Goal: Task Accomplishment & Management: Manage account settings

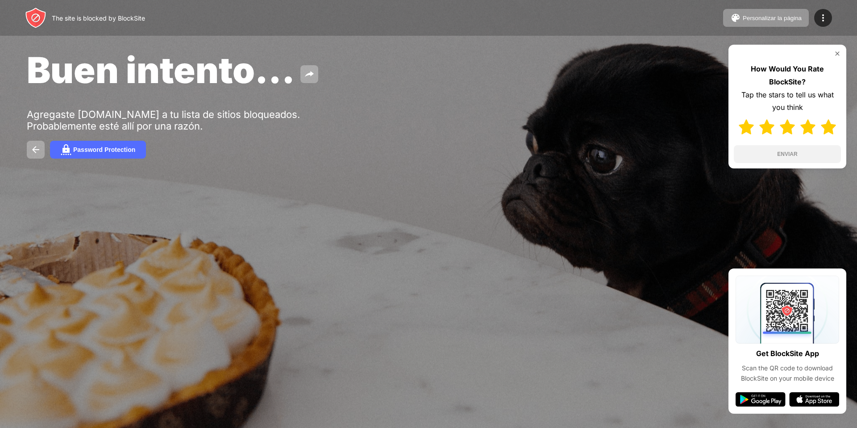
click at [830, 130] on img at bounding box center [828, 126] width 15 height 15
click at [803, 148] on button "ENVIAR" at bounding box center [787, 154] width 107 height 18
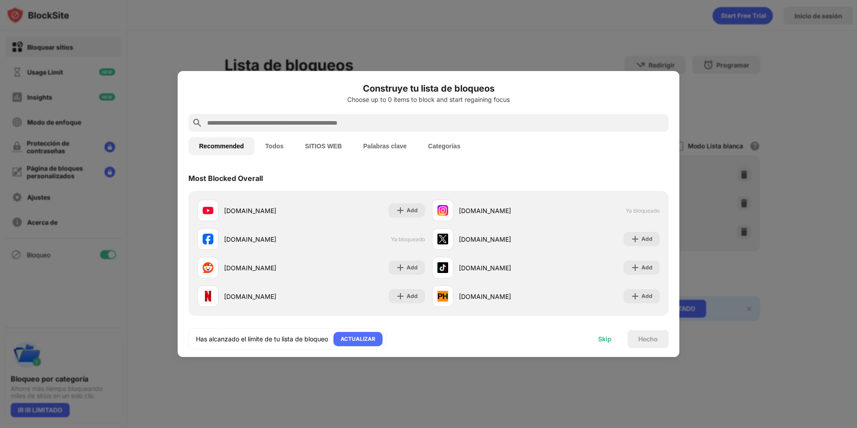
click at [600, 340] on div "Skip" at bounding box center [604, 338] width 13 height 7
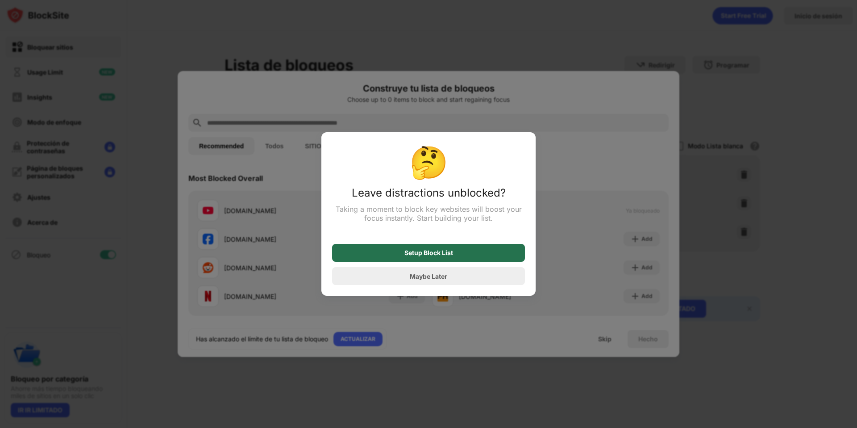
click at [468, 254] on div "Setup Block List" at bounding box center [428, 253] width 193 height 18
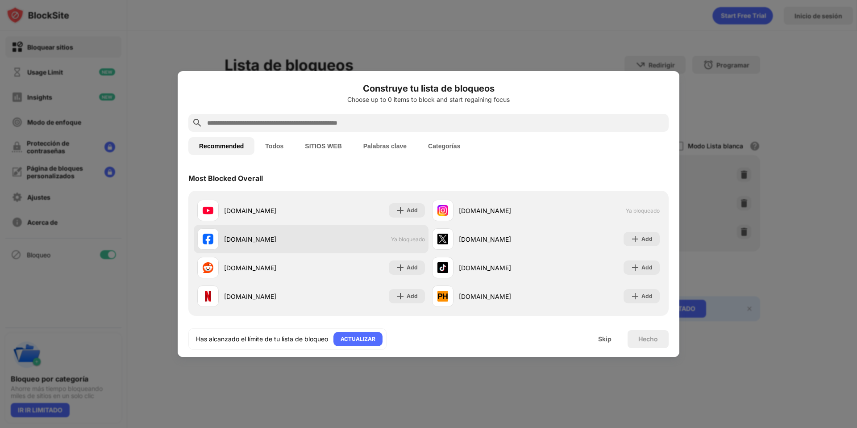
click at [395, 243] on div "facebook.com Ya bloqueado" at bounding box center [311, 238] width 235 height 29
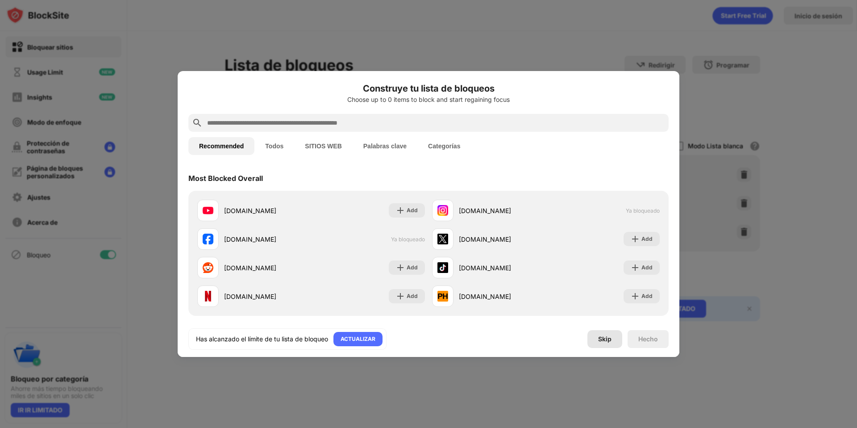
click at [605, 339] on div "Skip" at bounding box center [604, 338] width 13 height 7
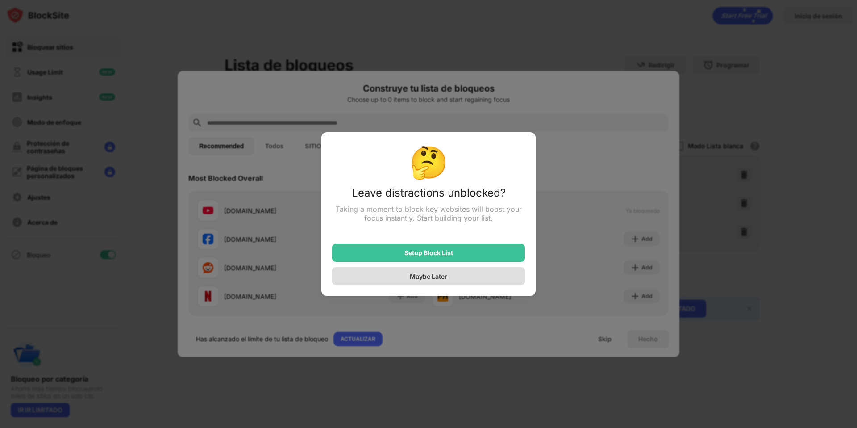
click at [459, 278] on div "Maybe Later" at bounding box center [428, 276] width 193 height 18
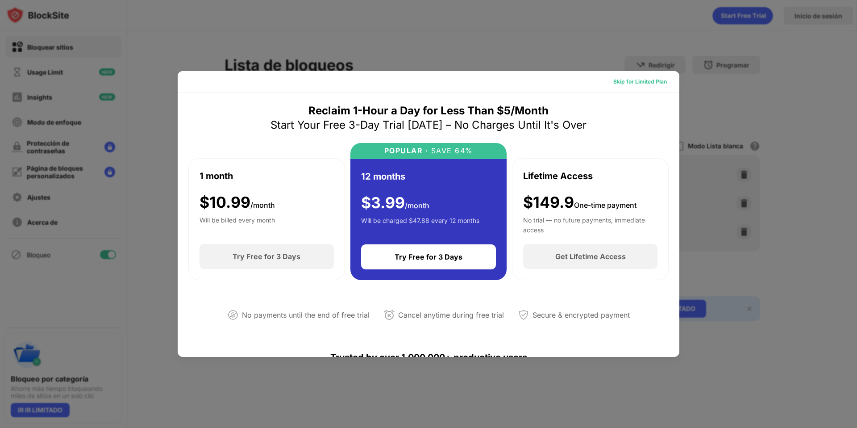
click at [631, 82] on div "Skip for Limited Plan" at bounding box center [640, 81] width 54 height 9
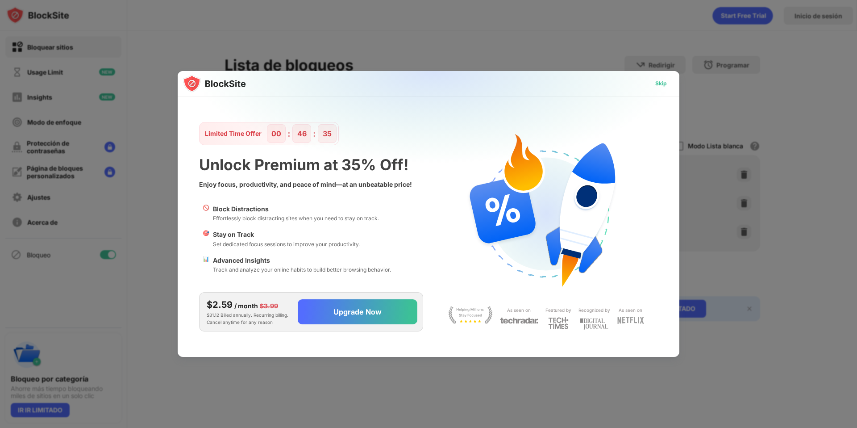
click at [665, 83] on div "Skip" at bounding box center [661, 83] width 12 height 9
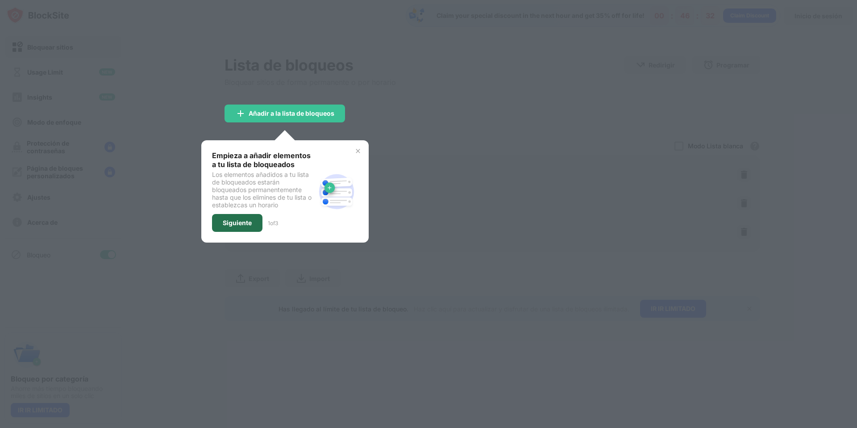
click at [239, 218] on div "Siguiente" at bounding box center [237, 223] width 50 height 18
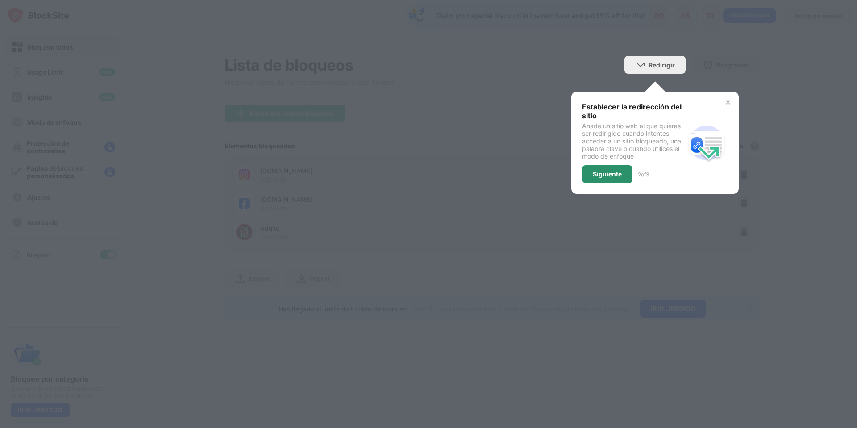
click at [597, 170] on div "Siguiente" at bounding box center [607, 173] width 29 height 7
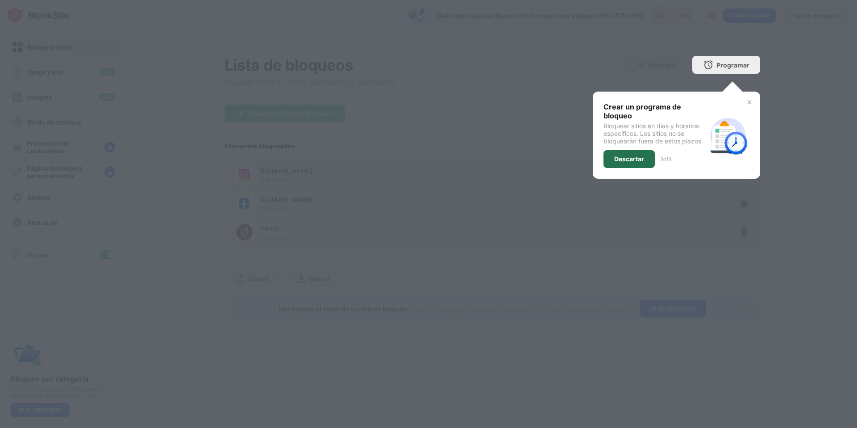
click at [630, 164] on div "Descartar" at bounding box center [628, 159] width 51 height 18
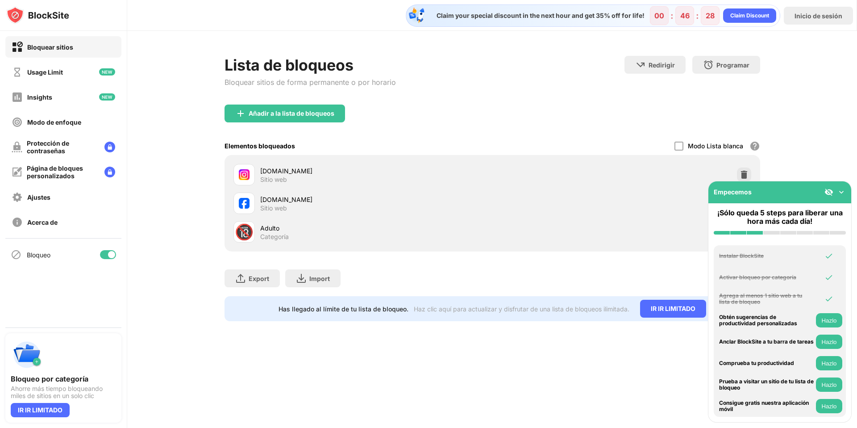
click at [838, 195] on img at bounding box center [841, 191] width 9 height 9
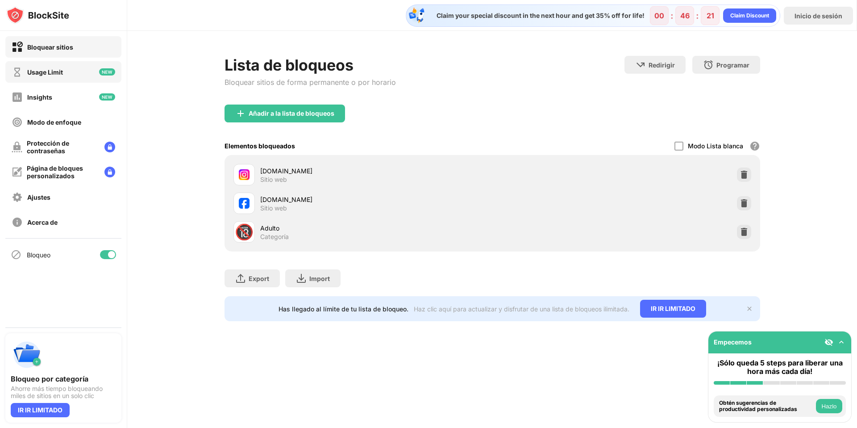
click at [58, 71] on div "Usage Limit" at bounding box center [45, 72] width 36 height 8
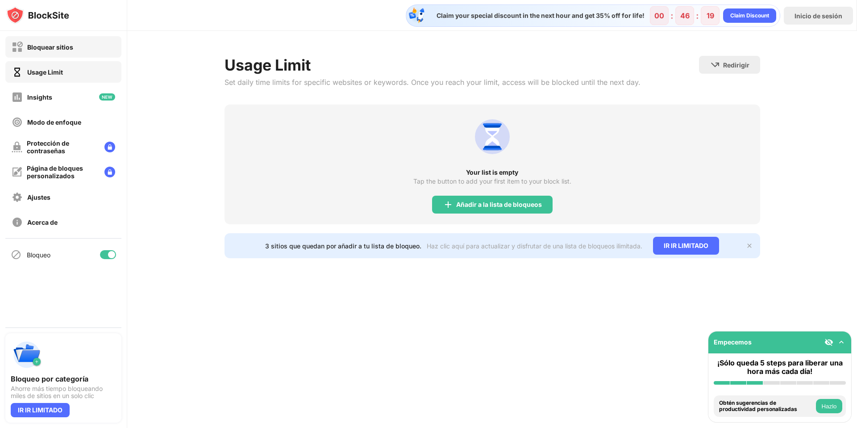
click at [60, 46] on div "Bloquear sitios" at bounding box center [50, 47] width 46 height 8
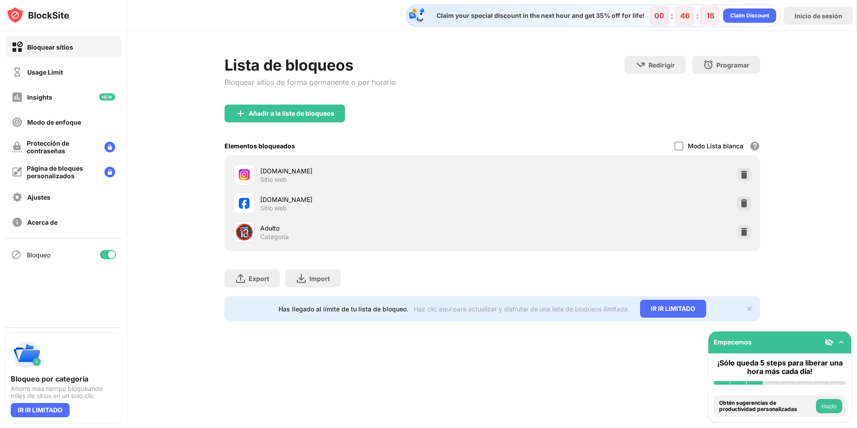
click at [739, 174] on img at bounding box center [743, 174] width 9 height 9
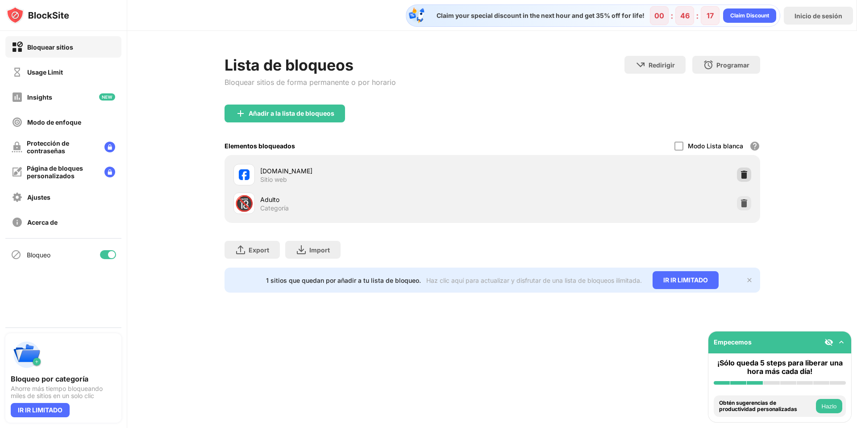
click at [742, 178] on img at bounding box center [743, 174] width 9 height 9
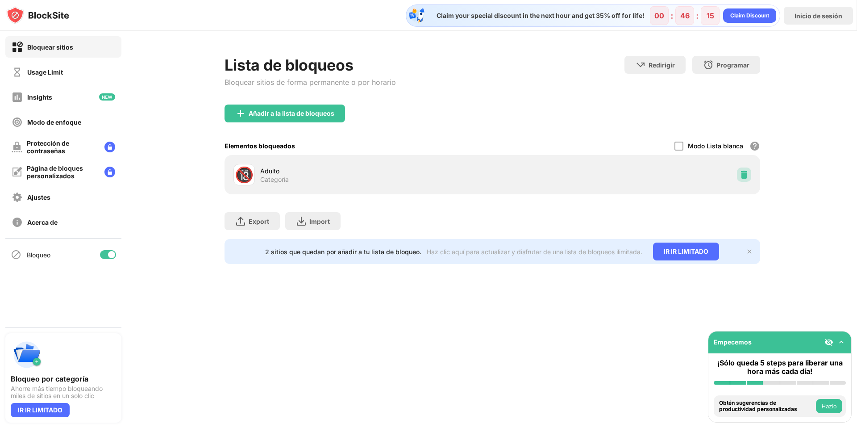
click at [739, 177] on img at bounding box center [743, 174] width 9 height 9
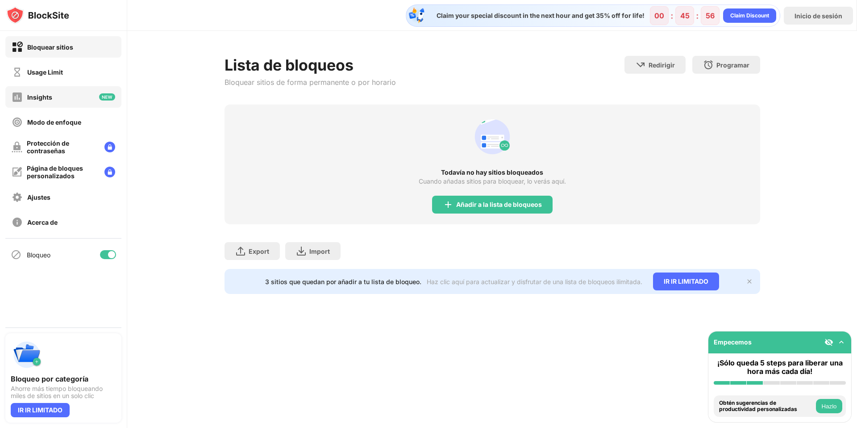
click at [67, 96] on div "Insights" at bounding box center [63, 96] width 116 height 21
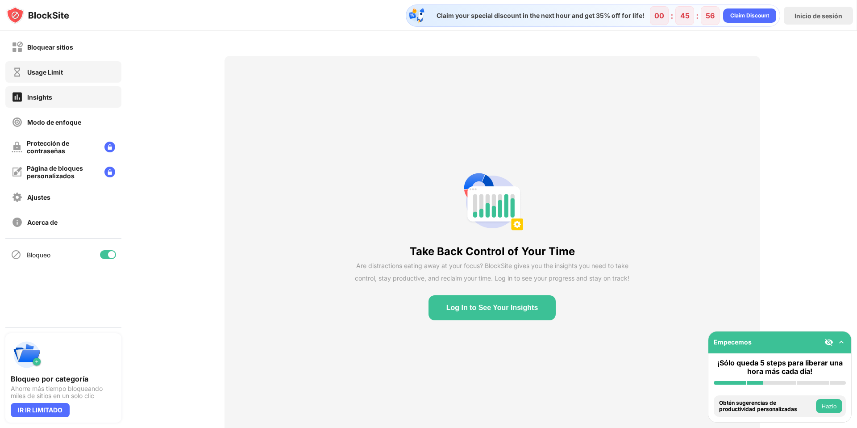
click at [81, 68] on div "Usage Limit" at bounding box center [63, 71] width 116 height 21
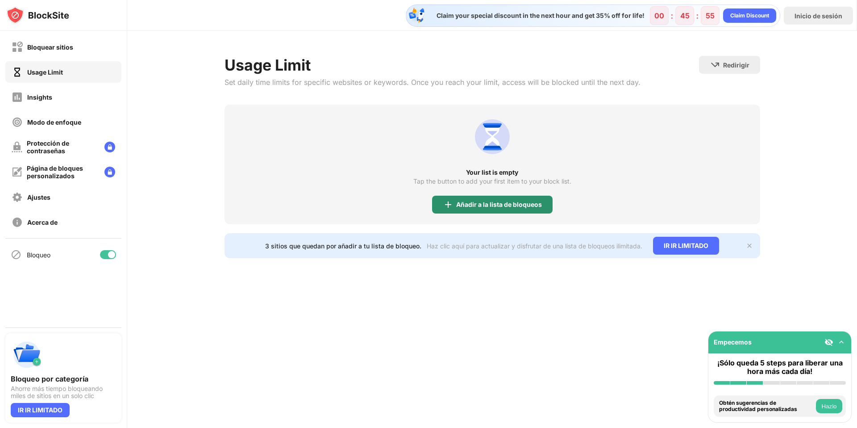
click at [541, 205] on div "Añadir a la lista de bloqueos" at bounding box center [492, 204] width 120 height 18
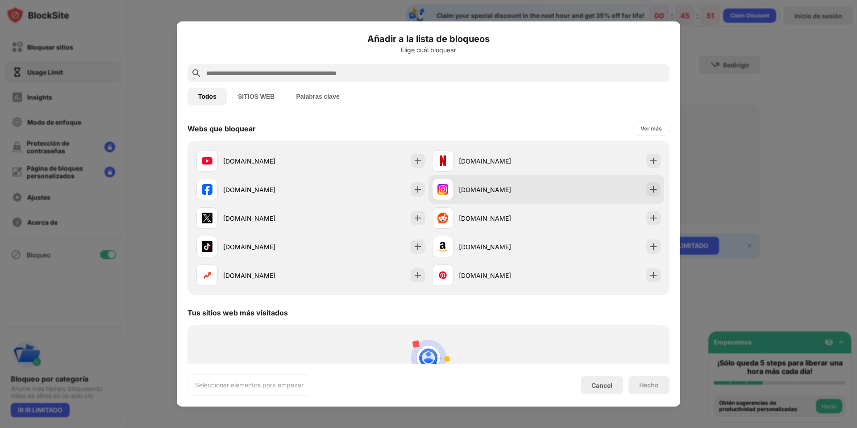
click at [496, 190] on div "[DOMAIN_NAME]" at bounding box center [502, 189] width 87 height 9
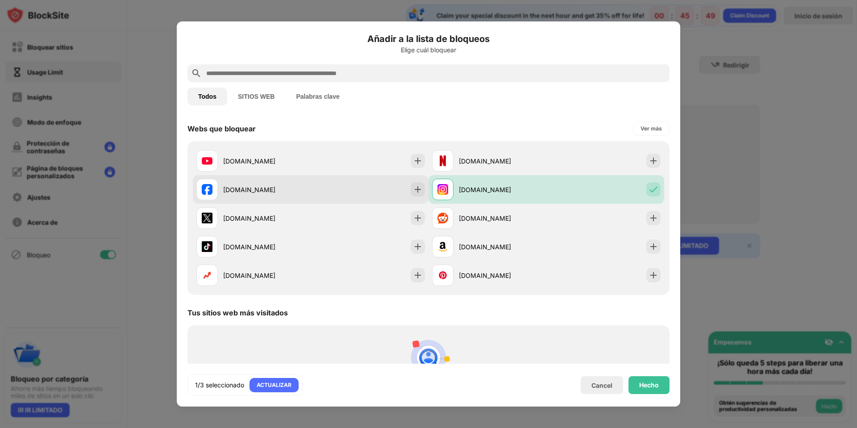
click at [295, 187] on div "[DOMAIN_NAME]" at bounding box center [266, 189] width 87 height 9
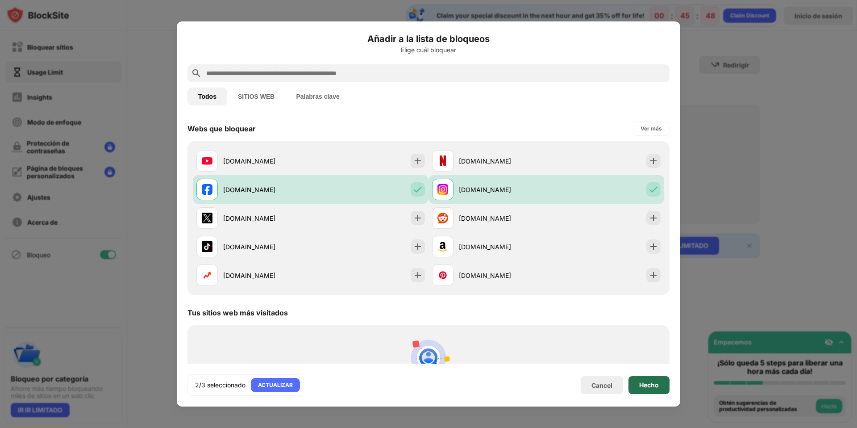
click at [647, 386] on div "Hecho" at bounding box center [649, 384] width 20 height 7
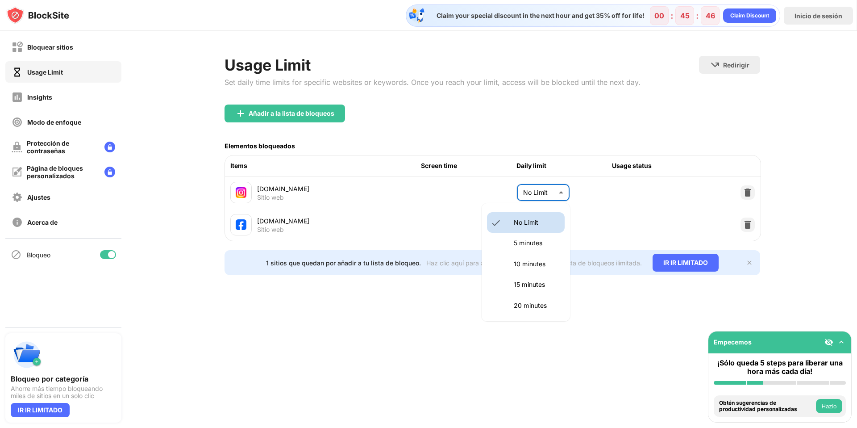
click at [551, 187] on body "Bloquear sitios Usage Limit Insights Modo de enfoque Protección de contraseñas …" at bounding box center [428, 214] width 857 height 428
click at [524, 246] on p "5 minutes" at bounding box center [537, 243] width 46 height 10
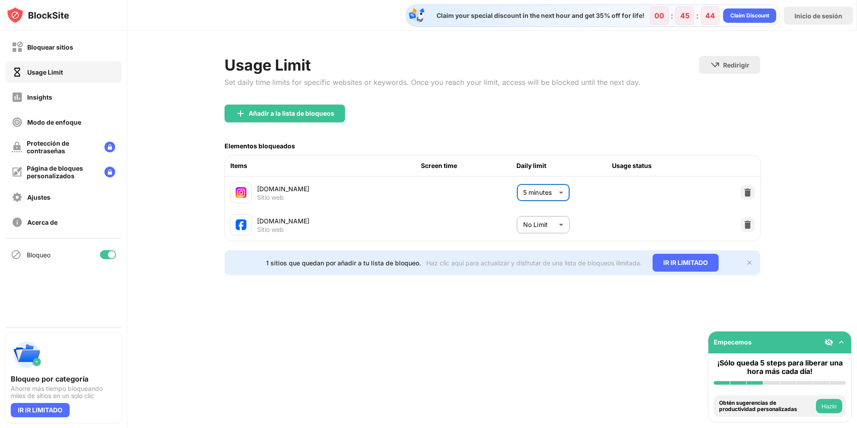
type input "*"
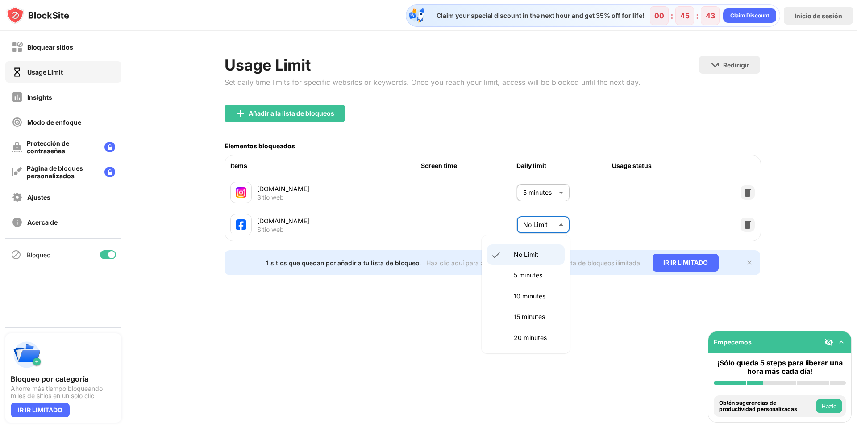
click at [542, 223] on body "Bloquear sitios Usage Limit Insights Modo de enfoque Protección de contraseñas …" at bounding box center [428, 214] width 857 height 428
click at [529, 274] on p "5 minutes" at bounding box center [537, 275] width 46 height 10
type input "*"
click at [479, 326] on div "Claim your special discount in the next hour and get 35% off for life! 00 : 45 …" at bounding box center [492, 214] width 730 height 428
click at [754, 267] on div "1 sitios que quedan por añadir a tu lista de bloqueo. Haz clic aquí para actual…" at bounding box center [492, 262] width 536 height 25
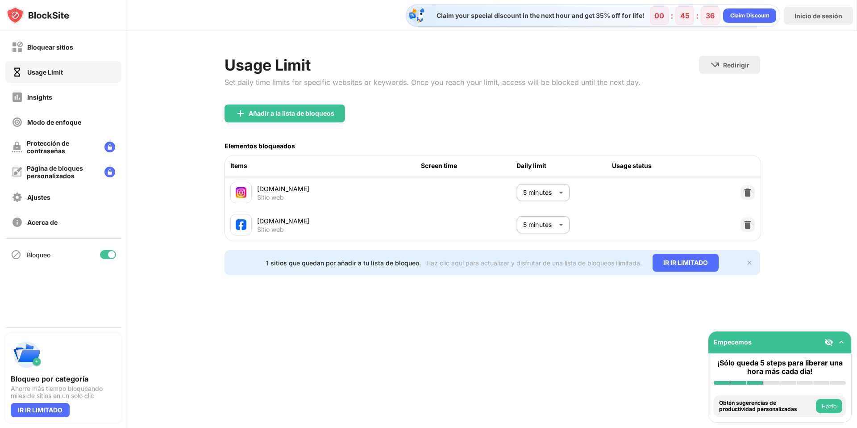
click at [746, 266] on img at bounding box center [749, 262] width 7 height 7
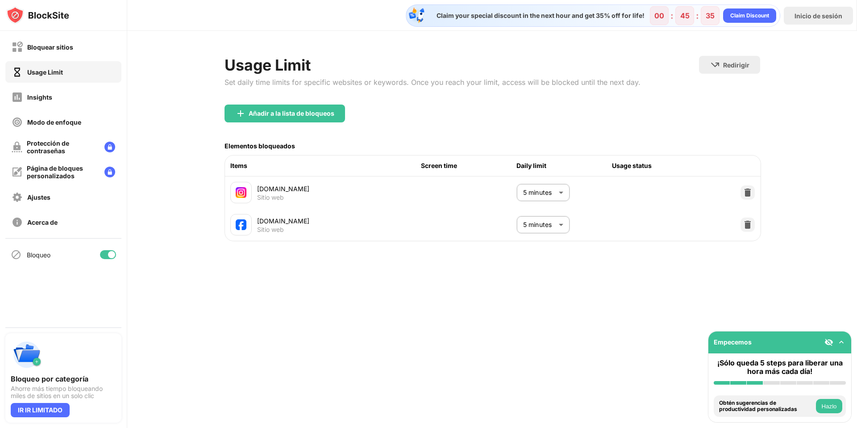
click at [120, 282] on div "Bloquear sitios Usage Limit Insights Modo de enfoque Protección de contraseñas …" at bounding box center [63, 179] width 127 height 296
click at [44, 102] on div "Insights" at bounding box center [32, 96] width 41 height 11
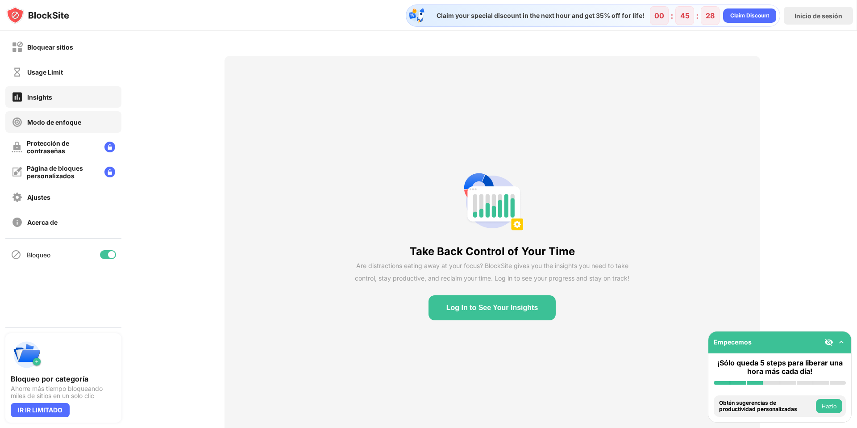
click at [83, 122] on div "Modo de enfoque" at bounding box center [63, 121] width 116 height 21
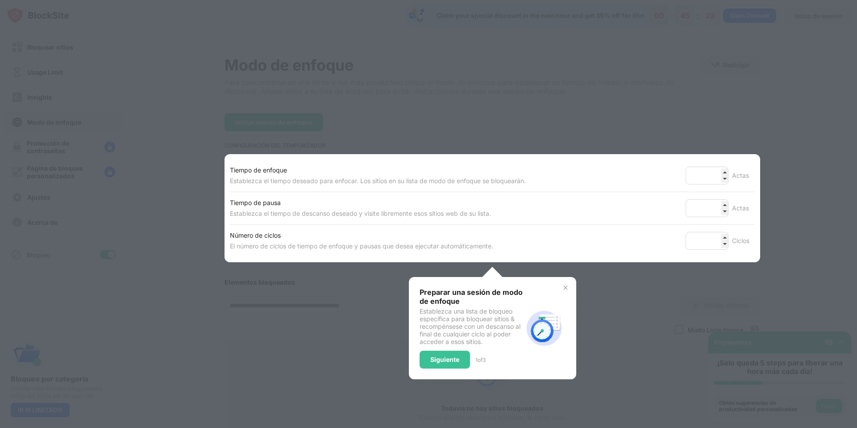
drag, startPoint x: 262, startPoint y: 178, endPoint x: 384, endPoint y: 179, distance: 121.8
click at [384, 179] on div "Establezca el tiempo deseado para enfocar. Los sitios en su lista de modo de en…" at bounding box center [378, 180] width 296 height 11
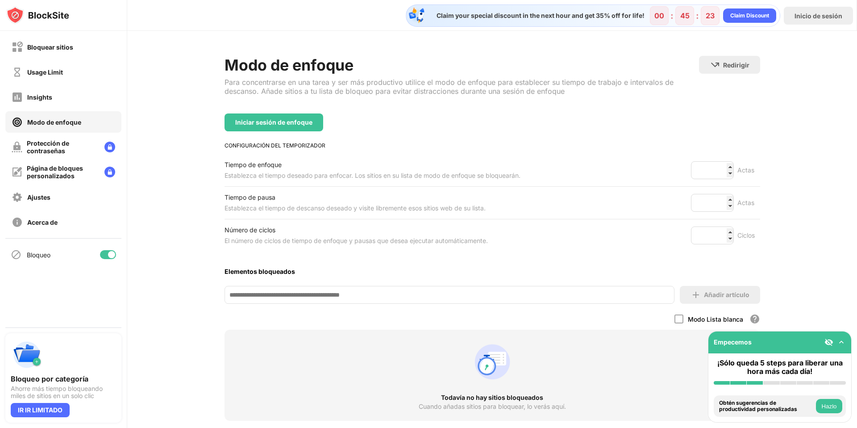
click at [375, 186] on div "Tiempo de enfoque Establezca el tiempo deseado para enfocar. Los sitios en su l…" at bounding box center [492, 170] width 536 height 32
click at [712, 170] on input "**" at bounding box center [712, 170] width 43 height 18
drag, startPoint x: 237, startPoint y: 148, endPoint x: 340, endPoint y: 150, distance: 103.1
click at [340, 150] on div "Modo de enfoque Para concentrarse en una tarea y ser más productivo utilice el …" at bounding box center [492, 260] width 536 height 409
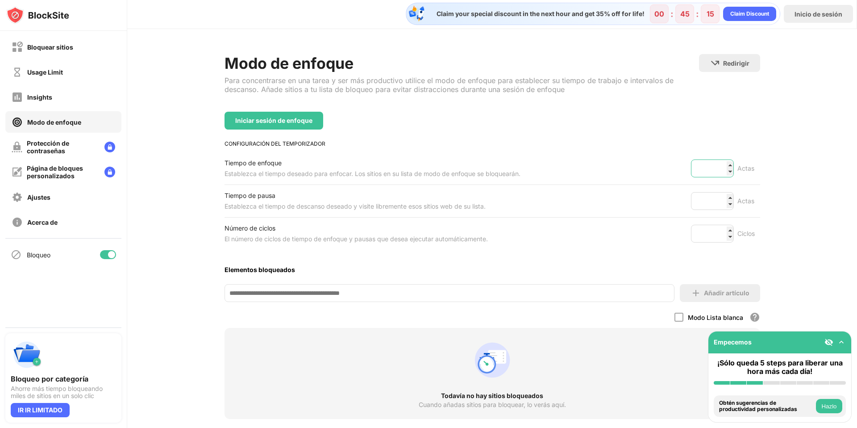
drag, startPoint x: 711, startPoint y: 170, endPoint x: 677, endPoint y: 168, distance: 34.4
click at [677, 168] on div "Tiempo de enfoque Establezca el tiempo deseado para enfocar. Los sitios en su l…" at bounding box center [492, 168] width 536 height 32
type input "**"
drag, startPoint x: 711, startPoint y: 203, endPoint x: 678, endPoint y: 198, distance: 33.3
click at [680, 198] on div "Tiempo de pausa Establezca el tiempo de descanso deseado y visite libremente es…" at bounding box center [492, 201] width 536 height 32
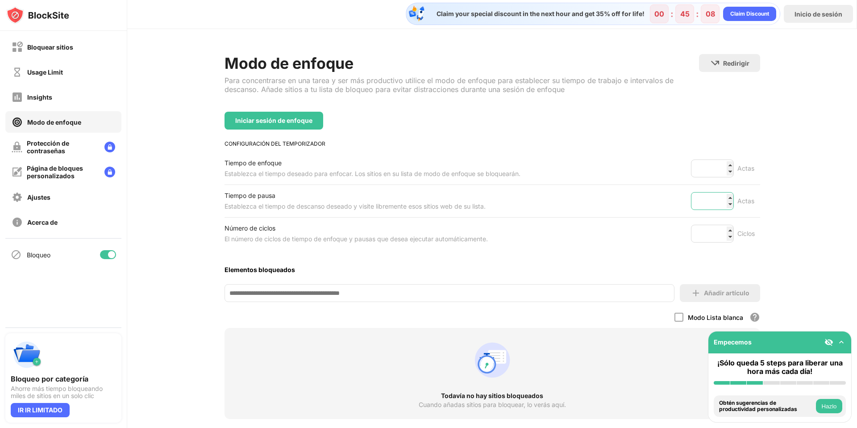
type input "**"
drag, startPoint x: 718, startPoint y: 237, endPoint x: 682, endPoint y: 227, distance: 37.6
click at [682, 227] on div "Número de ciclos El número de ciclos de tiempo de enfoque y pausas que desea ej…" at bounding box center [492, 233] width 536 height 32
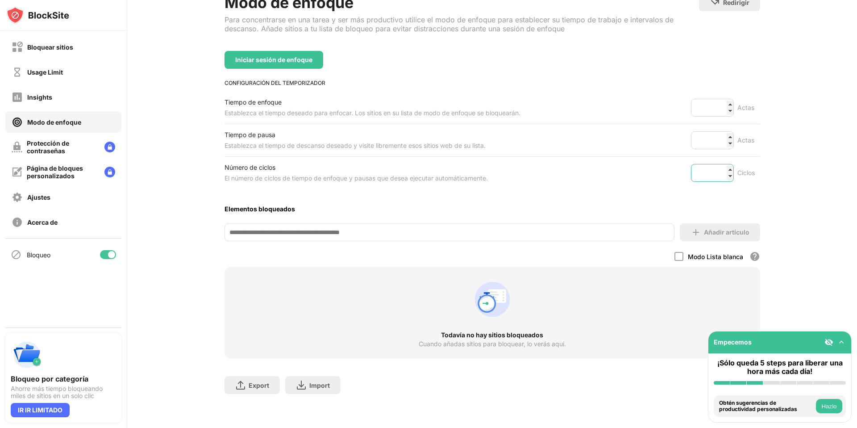
scroll to position [69, 0]
type input "*"
click at [585, 183] on div "Modo de enfoque Para concentrarse en una tarea y ser más productivo utilice el …" at bounding box center [492, 197] width 536 height 409
click at [295, 56] on div "Iniciar sesión de enfoque" at bounding box center [273, 59] width 77 height 7
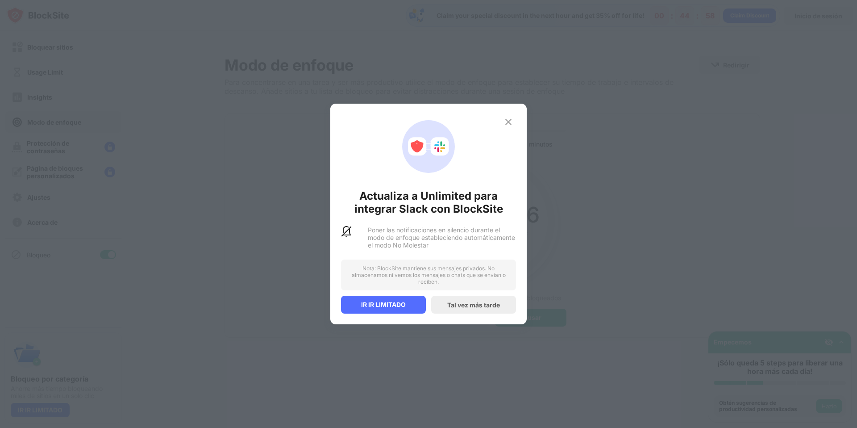
drag, startPoint x: 375, startPoint y: 207, endPoint x: 454, endPoint y: 207, distance: 79.0
click at [454, 207] on div "Actualiza a Unlimited para integrar Slack con BlockSite" at bounding box center [428, 202] width 175 height 26
click at [490, 302] on div "Tal vez más tarde" at bounding box center [473, 305] width 53 height 8
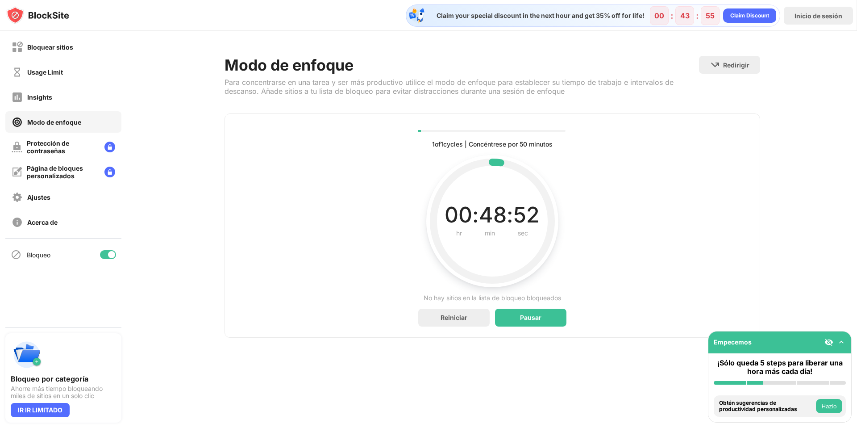
click at [833, 407] on button "Hazlo" at bounding box center [829, 406] width 26 height 14
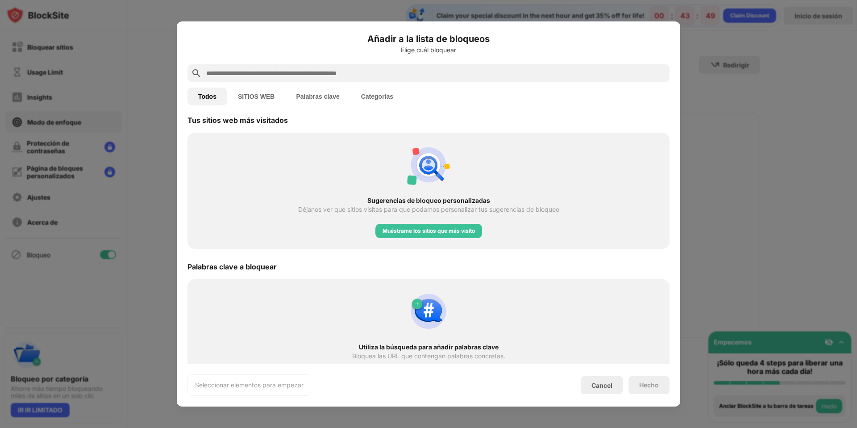
scroll to position [326, 0]
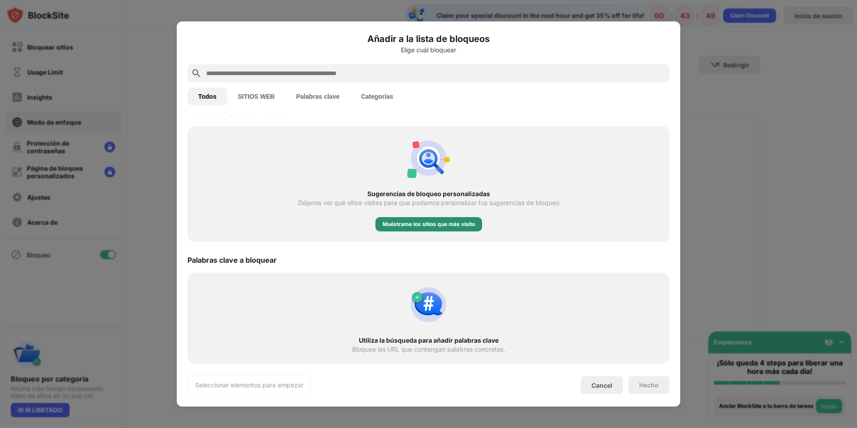
click at [404, 220] on div "Muéstrame los sitios que más visito" at bounding box center [428, 224] width 92 height 9
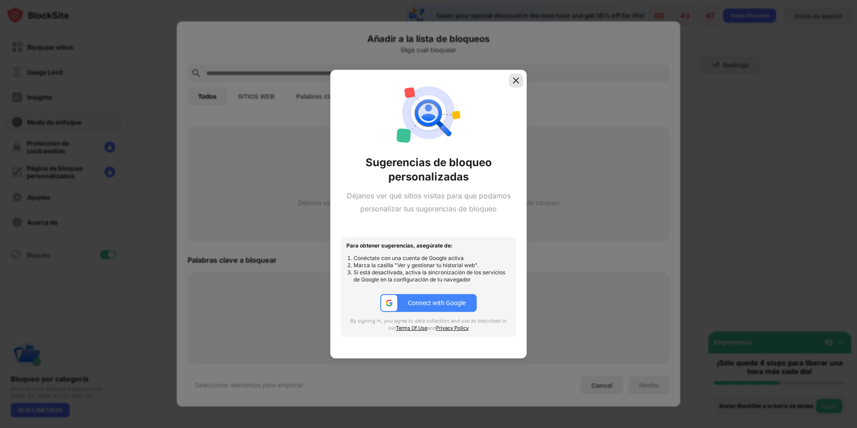
click at [516, 73] on div at bounding box center [516, 80] width 14 height 14
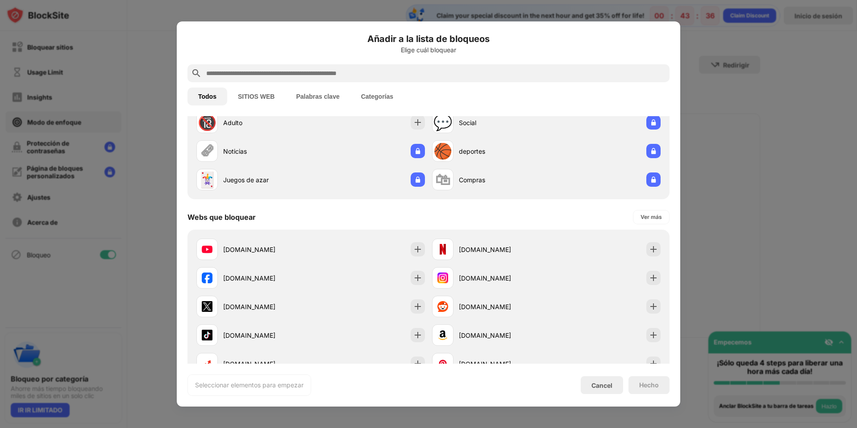
scroll to position [52, 0]
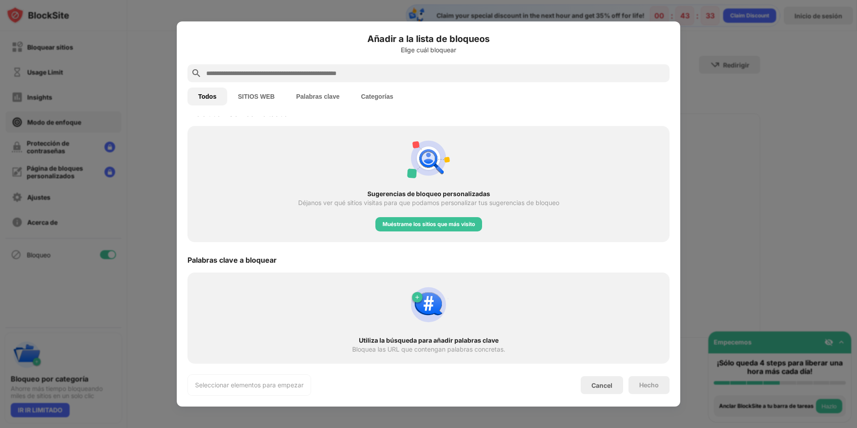
click at [246, 95] on button "SITIOS WEB" at bounding box center [256, 96] width 58 height 18
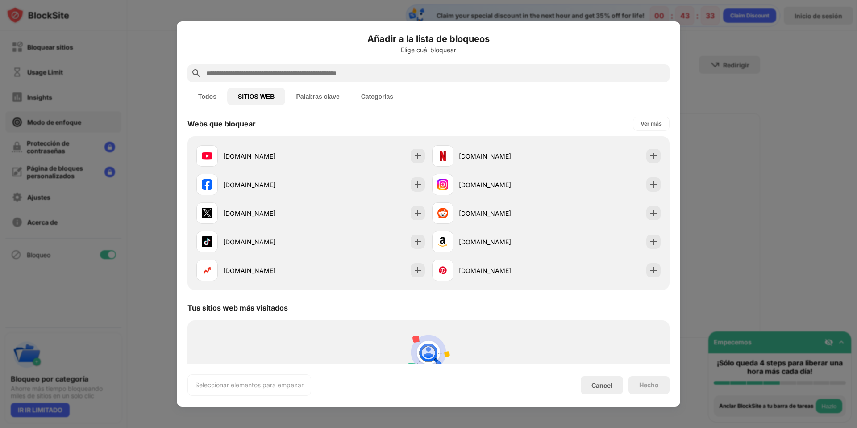
scroll to position [0, 0]
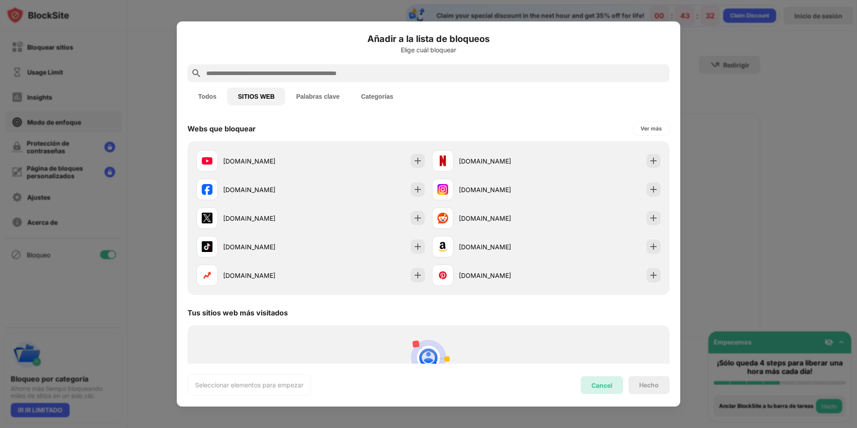
click at [609, 385] on div "Cancel" at bounding box center [601, 385] width 21 height 8
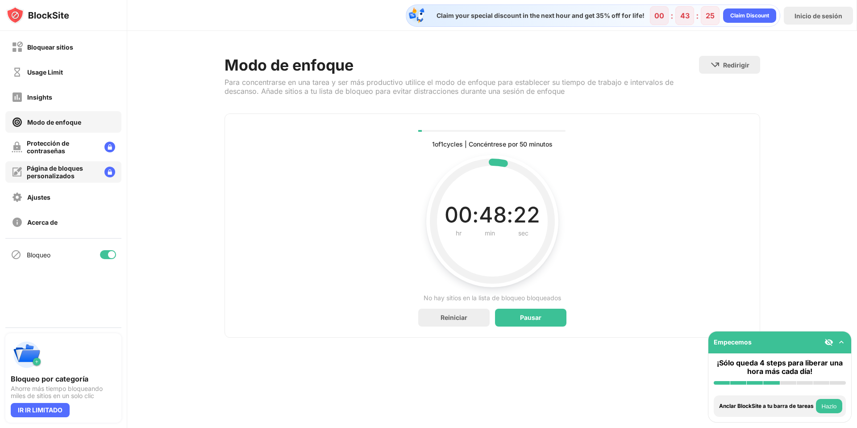
click at [53, 178] on div "Página de bloques personalizados" at bounding box center [62, 171] width 71 height 15
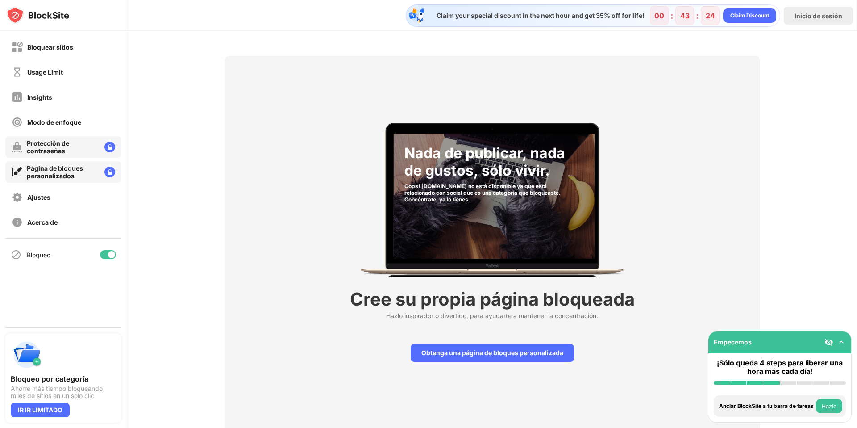
click at [58, 136] on div "Protección de contraseñas" at bounding box center [63, 146] width 116 height 21
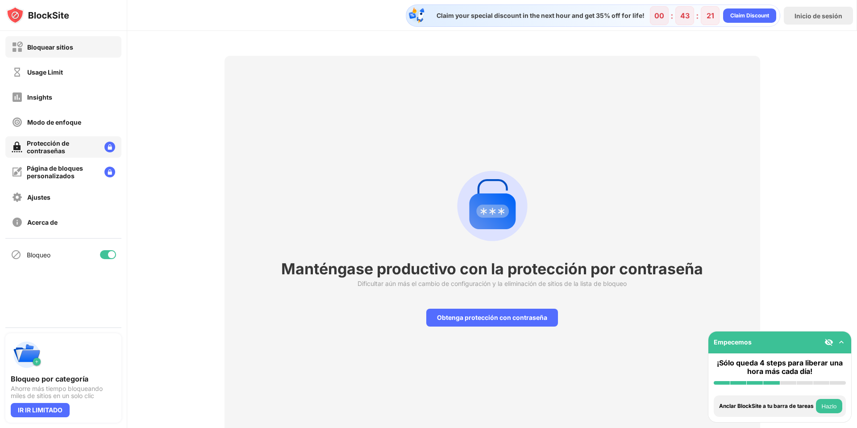
click at [59, 52] on div "Bloquear sitios" at bounding box center [43, 47] width 62 height 11
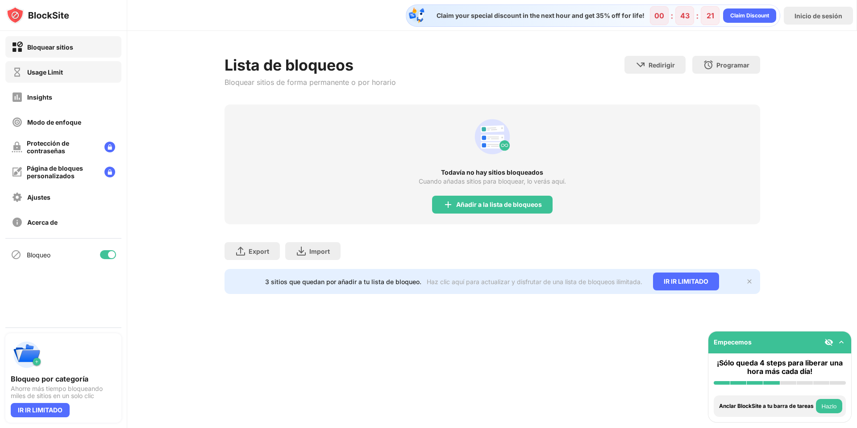
click at [46, 74] on div "Usage Limit" at bounding box center [45, 72] width 36 height 8
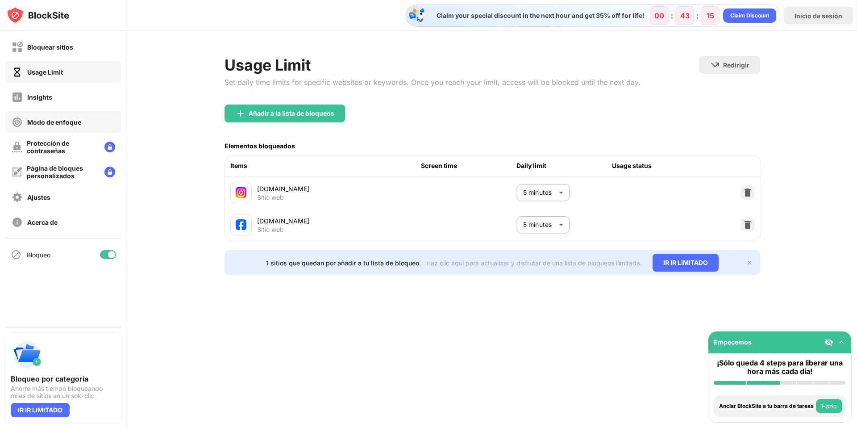
click at [50, 118] on div "Modo de enfoque" at bounding box center [54, 122] width 54 height 8
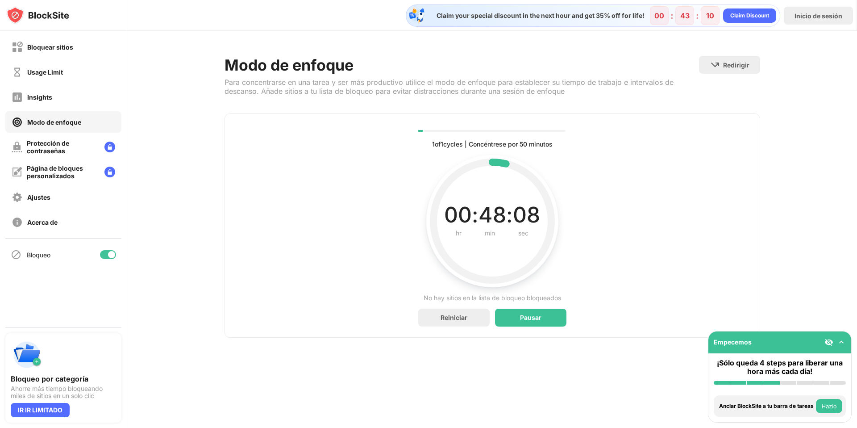
drag, startPoint x: 245, startPoint y: 84, endPoint x: 325, endPoint y: 85, distance: 80.3
click at [325, 85] on div "Para concentrarse en una tarea y ser más productivo utilice el modo de enfoque …" at bounding box center [461, 87] width 474 height 18
click at [328, 82] on div "Para concentrarse en una tarea y ser más productivo utilice el modo de enfoque …" at bounding box center [461, 87] width 474 height 18
drag, startPoint x: 341, startPoint y: 81, endPoint x: 440, endPoint y: 82, distance: 99.1
click at [438, 81] on div "Para concentrarse en una tarea y ser más productivo utilice el modo de enfoque …" at bounding box center [461, 87] width 474 height 18
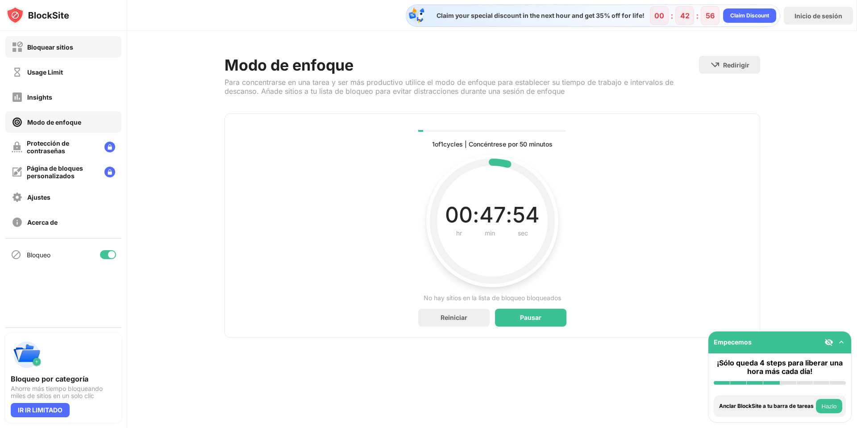
click at [79, 51] on div "Bloquear sitios" at bounding box center [63, 46] width 116 height 21
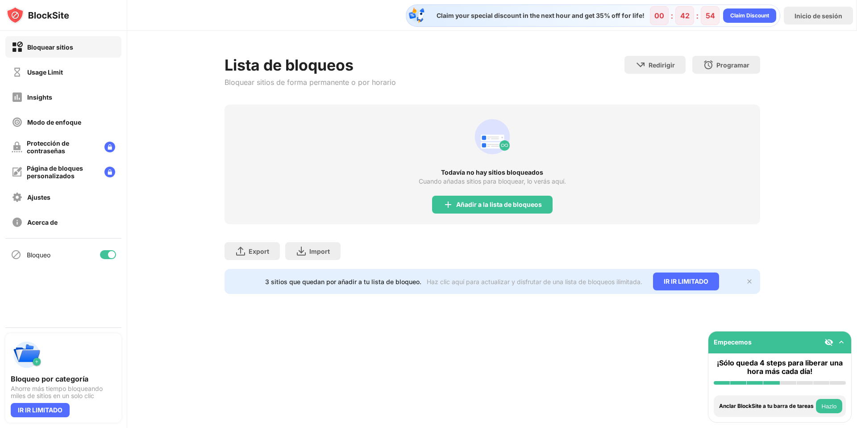
drag, startPoint x: 252, startPoint y: 83, endPoint x: 371, endPoint y: 83, distance: 119.2
click at [361, 83] on div "Bloquear sitios de forma permanente o por horario" at bounding box center [309, 82] width 171 height 9
click at [395, 83] on div "Lista de bloqueos Bloquear sitios de forma permanente o por horario Redirigir H…" at bounding box center [492, 80] width 536 height 49
click at [460, 203] on div "Añadir a la lista de bloqueos" at bounding box center [499, 204] width 86 height 7
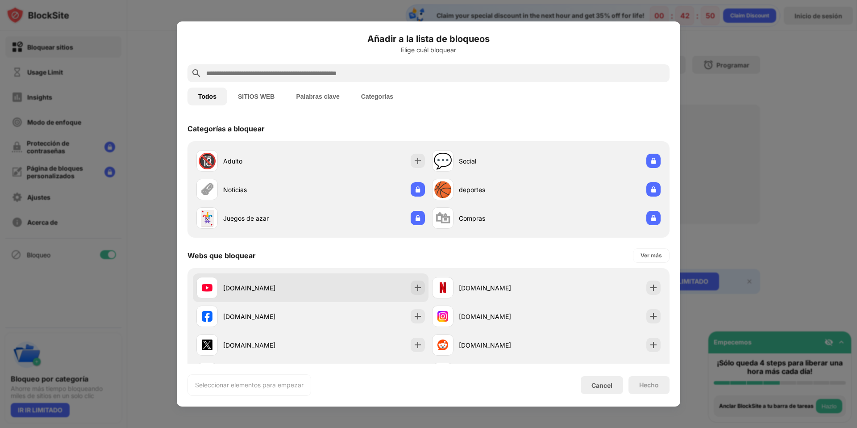
click at [318, 281] on div "[DOMAIN_NAME]" at bounding box center [311, 287] width 236 height 29
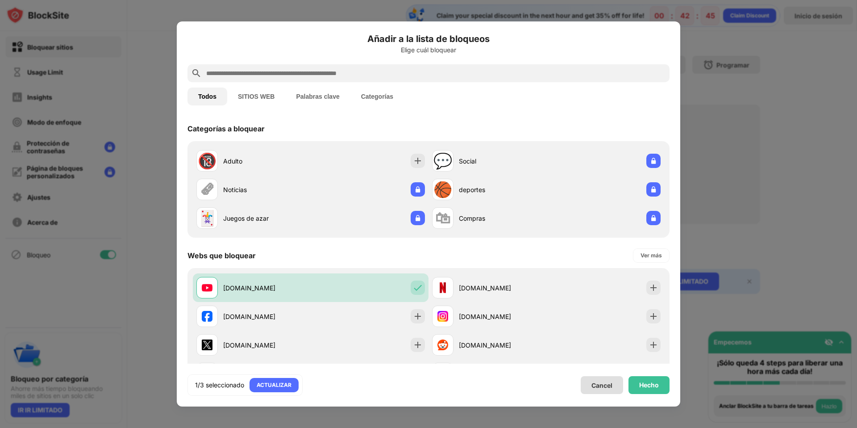
click at [610, 383] on div "Cancel" at bounding box center [601, 385] width 21 height 8
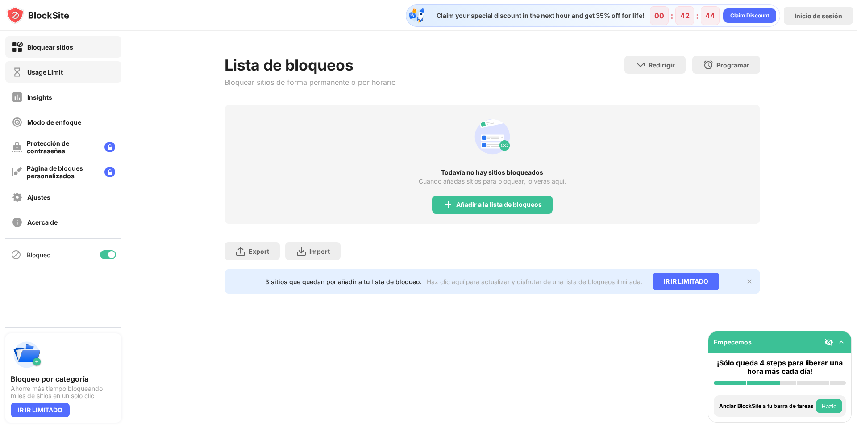
click at [52, 77] on div "Usage Limit" at bounding box center [63, 71] width 116 height 21
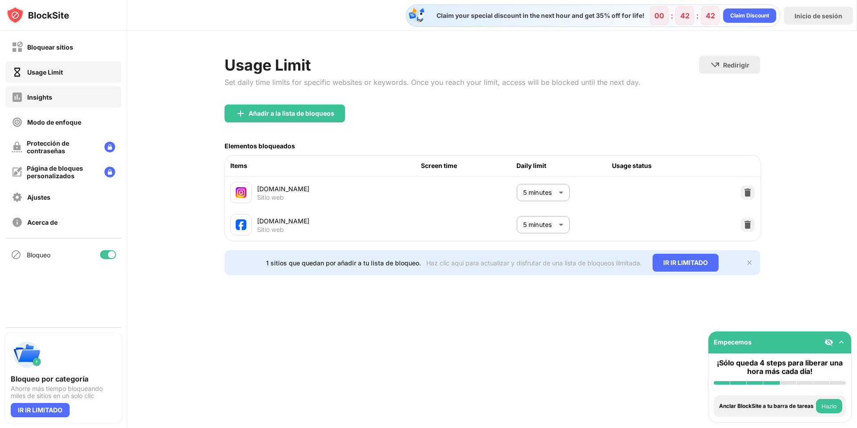
click at [65, 98] on div "Insights" at bounding box center [63, 96] width 116 height 21
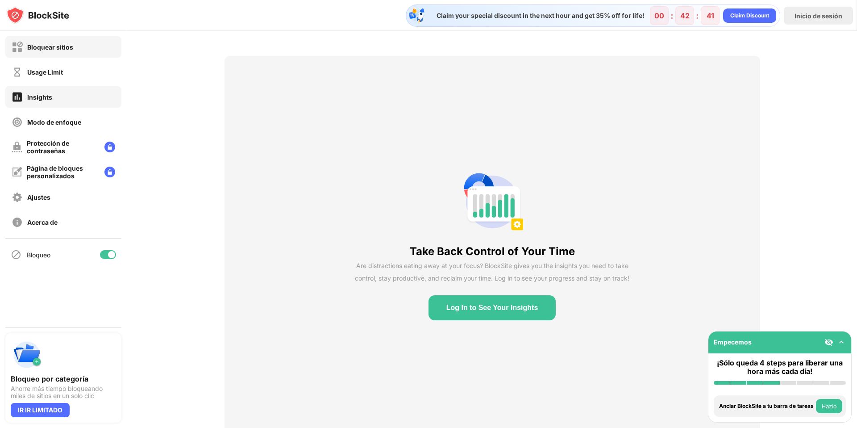
click at [72, 42] on div "Bloquear sitios" at bounding box center [43, 47] width 62 height 11
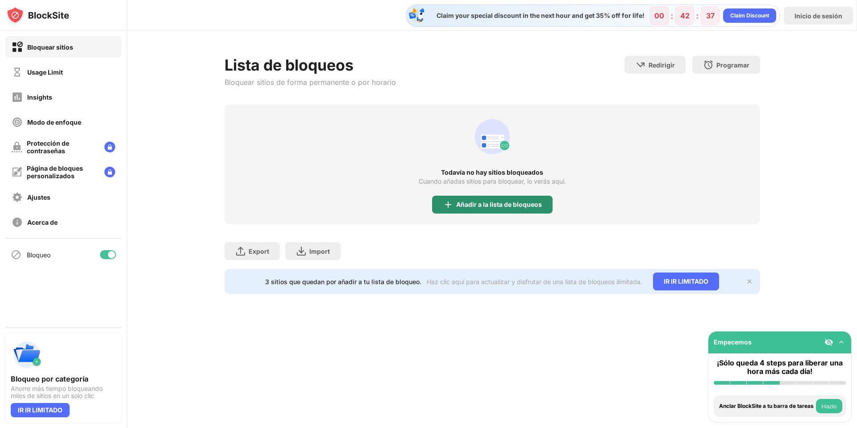
click at [526, 209] on div "Añadir a la lista de bloqueos" at bounding box center [492, 204] width 120 height 18
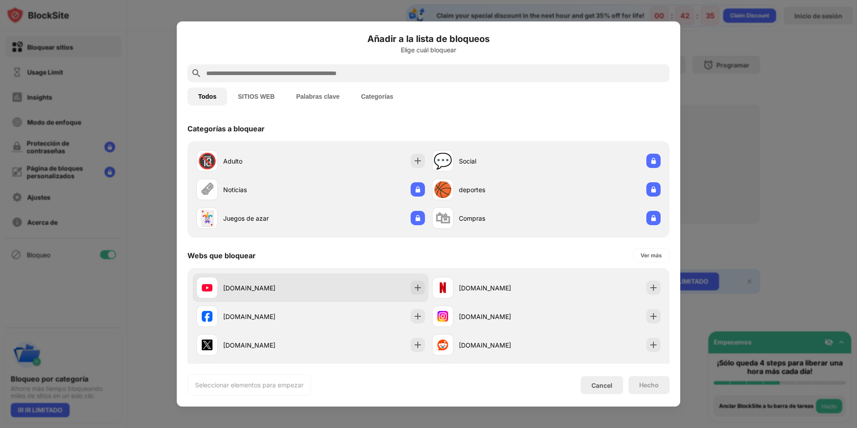
click at [241, 287] on div "[DOMAIN_NAME]" at bounding box center [266, 287] width 87 height 9
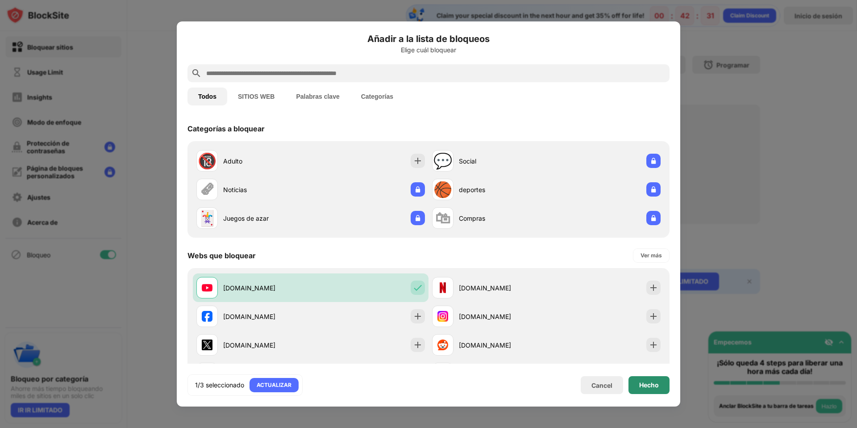
click at [654, 387] on div "Hecho" at bounding box center [649, 384] width 20 height 7
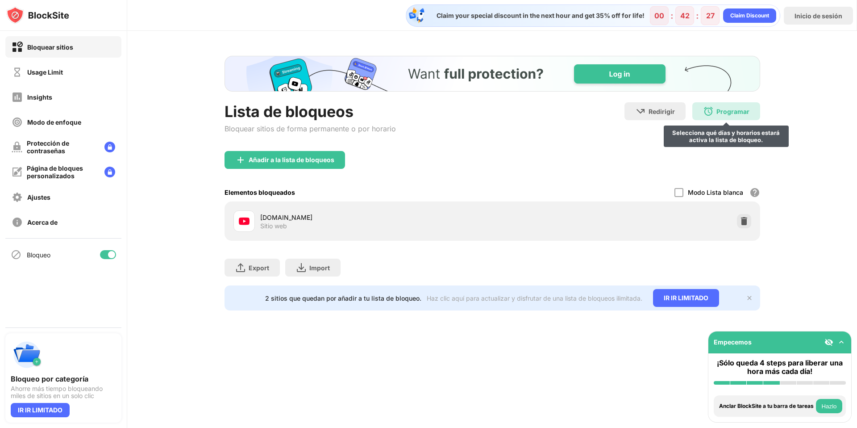
click at [717, 118] on div "Programar Selecciona qué días y horarios estará activa la lista de bloqueo." at bounding box center [726, 111] width 68 height 18
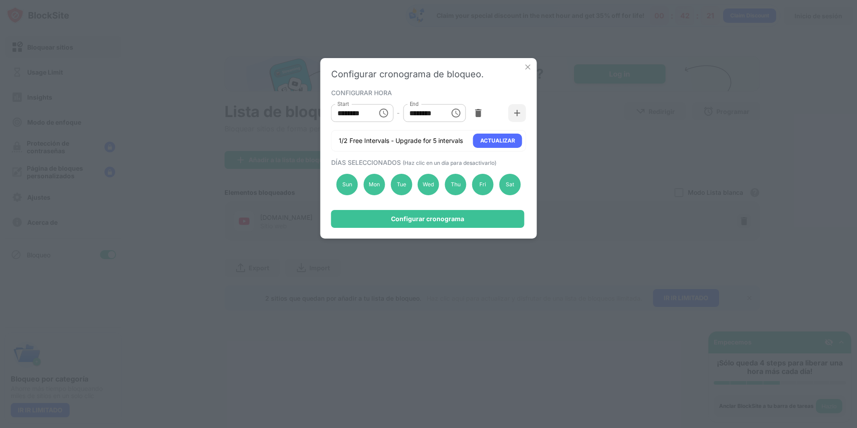
click at [531, 65] on img at bounding box center [527, 66] width 9 height 9
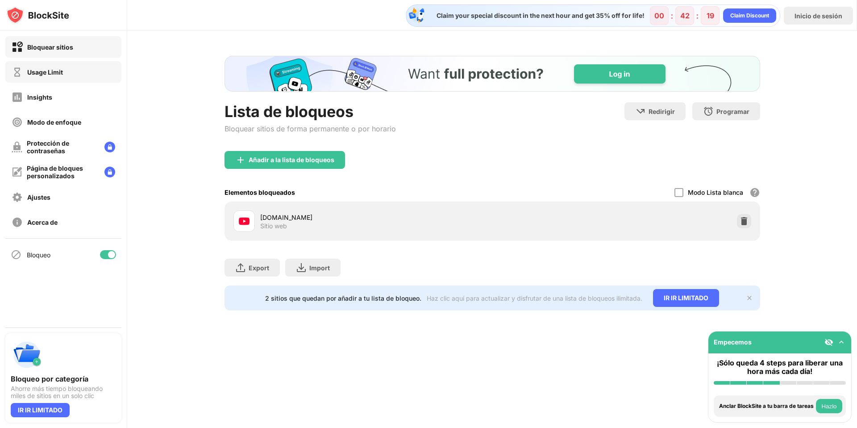
click at [80, 68] on div "Usage Limit" at bounding box center [63, 71] width 116 height 21
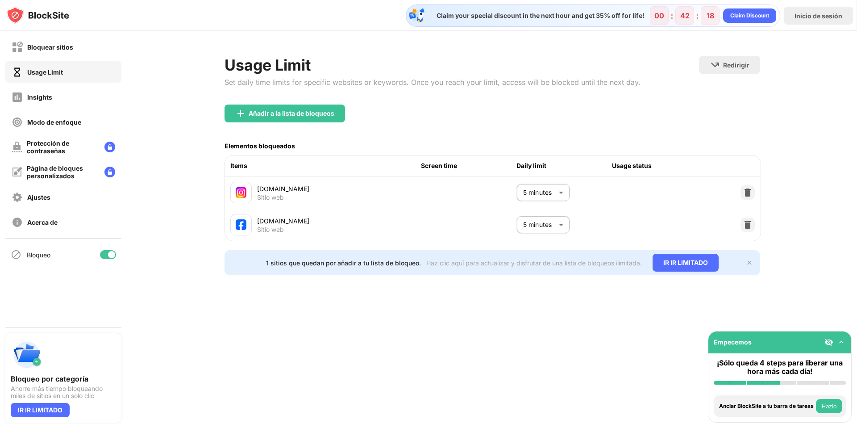
click at [750, 192] on img at bounding box center [747, 192] width 9 height 9
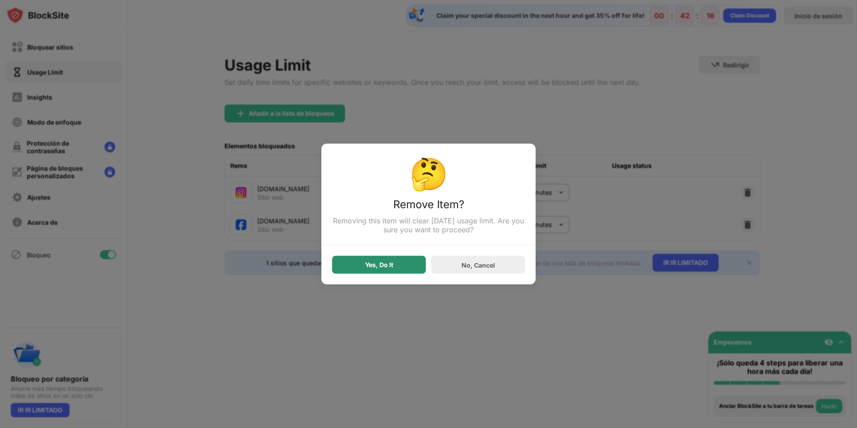
click at [372, 266] on div "Yes, Do It" at bounding box center [379, 264] width 28 height 7
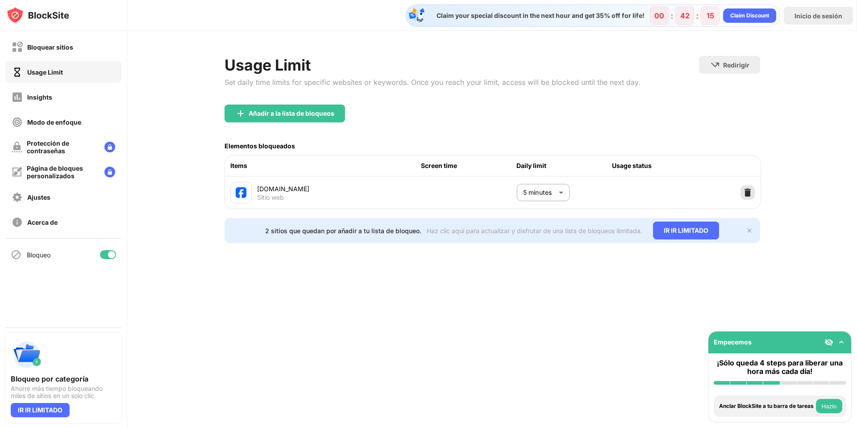
click at [745, 189] on img at bounding box center [747, 192] width 9 height 9
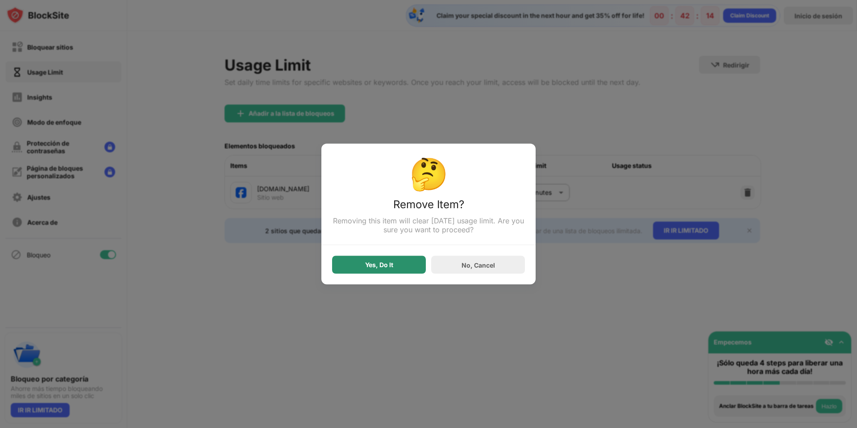
click at [372, 265] on div "Yes, Do It" at bounding box center [379, 264] width 28 height 7
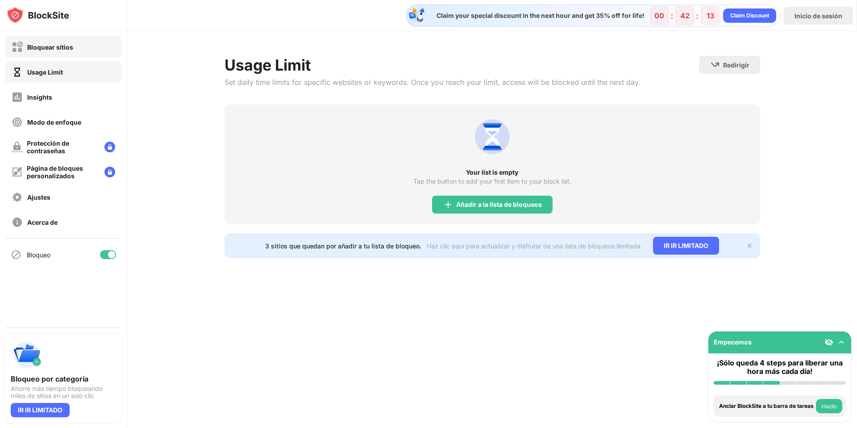
click at [45, 51] on div "Bloquear sitios" at bounding box center [43, 47] width 62 height 11
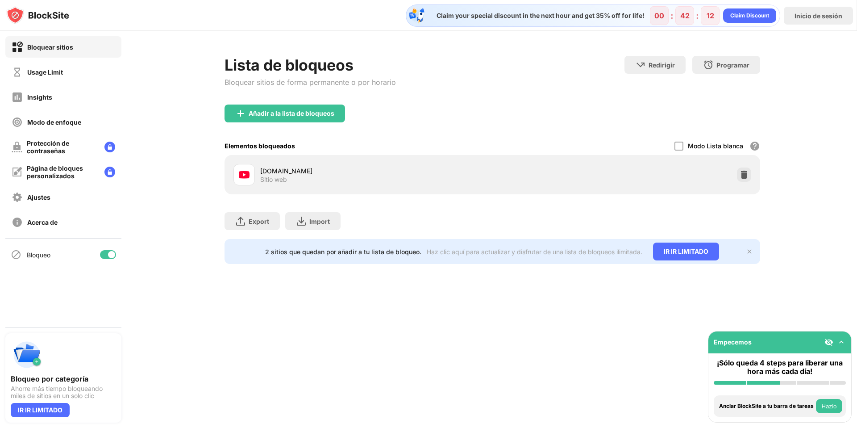
click at [749, 175] on div at bounding box center [744, 174] width 14 height 14
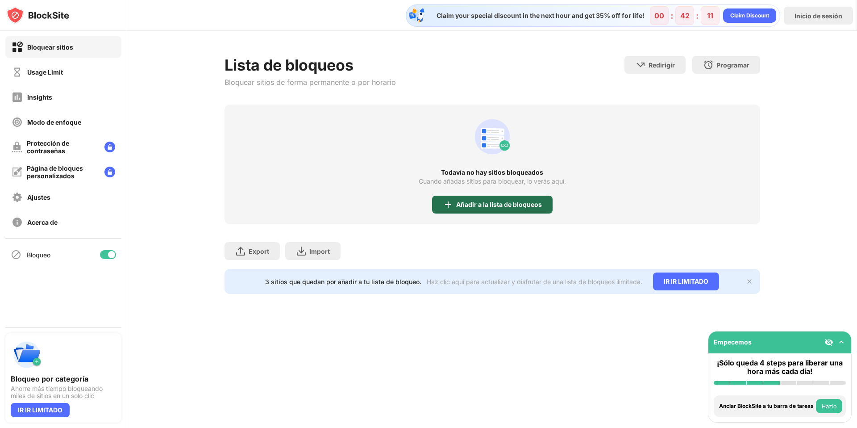
click at [500, 204] on div "Añadir a la lista de bloqueos" at bounding box center [499, 204] width 86 height 7
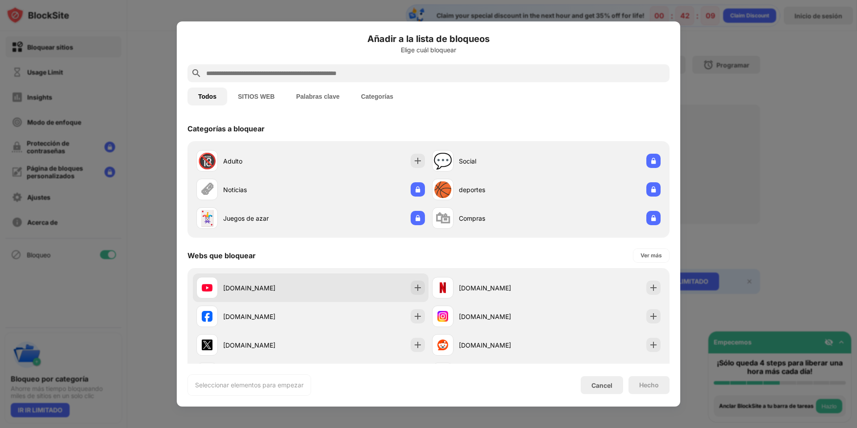
click at [331, 291] on div "[DOMAIN_NAME]" at bounding box center [311, 287] width 236 height 29
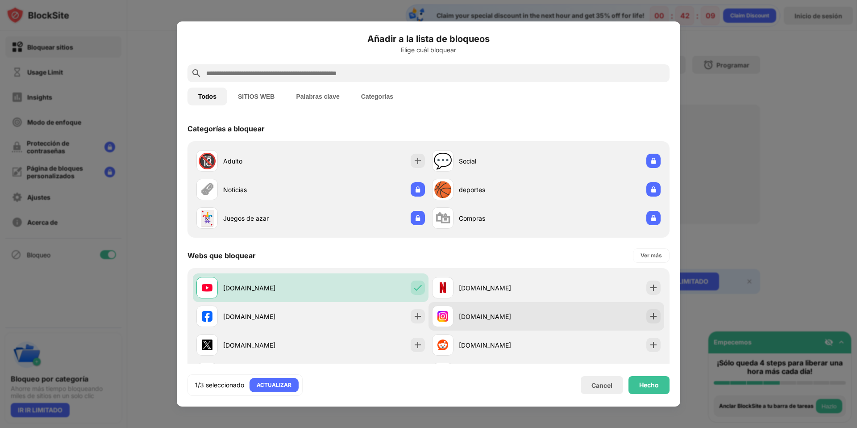
click at [509, 316] on div "[DOMAIN_NAME]" at bounding box center [502, 315] width 87 height 9
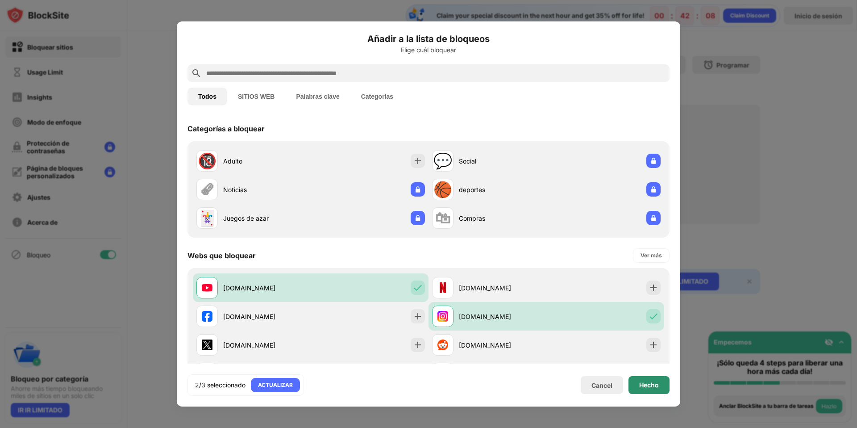
click at [654, 383] on div "Hecho" at bounding box center [649, 384] width 20 height 7
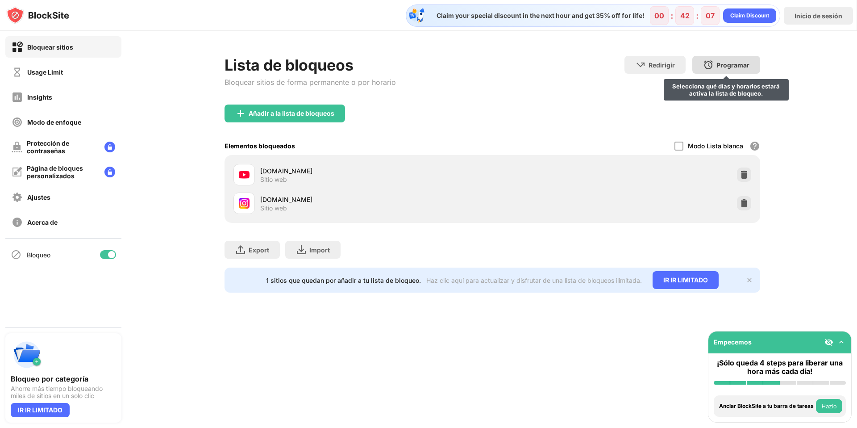
click at [727, 65] on div "Programar" at bounding box center [732, 65] width 33 height 8
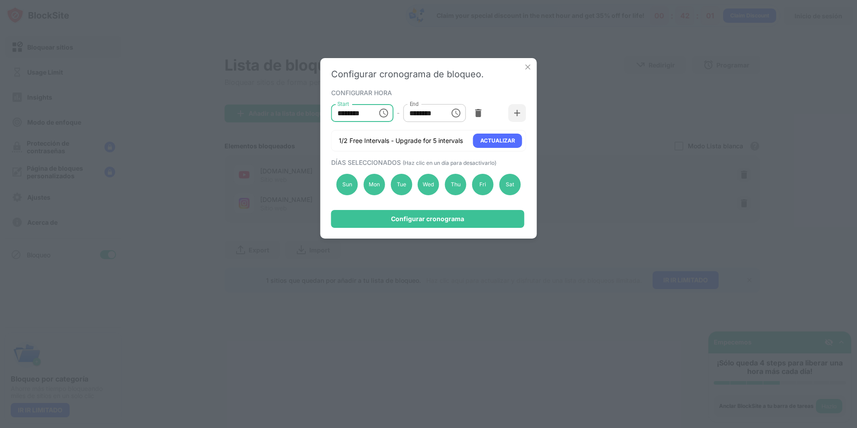
drag, startPoint x: 365, startPoint y: 115, endPoint x: 307, endPoint y: 108, distance: 58.4
click at [307, 108] on div "Configurar cronograma de bloqueo. CONFIGURAR HORA Start ******** Start - End **…" at bounding box center [428, 214] width 857 height 428
click at [353, 112] on input "********" at bounding box center [351, 113] width 40 height 18
click at [355, 113] on input "********" at bounding box center [351, 113] width 40 height 18
click at [343, 112] on input "********" at bounding box center [351, 113] width 40 height 18
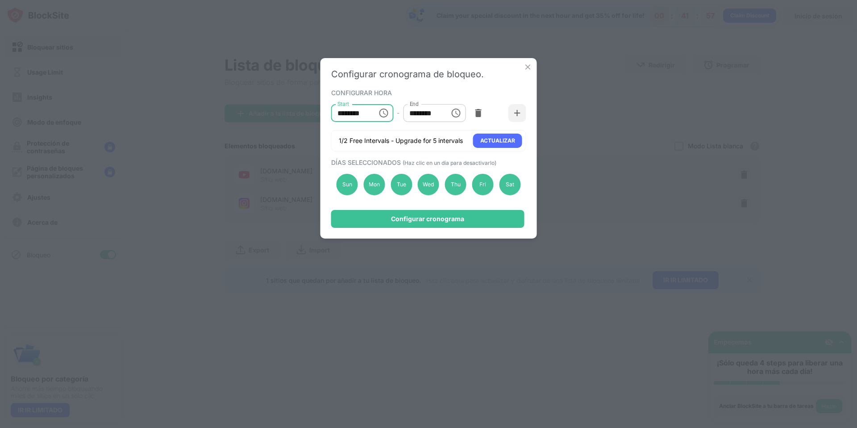
type input "********"
click at [416, 109] on input "********" at bounding box center [423, 113] width 40 height 18
type input "********"
click at [351, 183] on div "Sun" at bounding box center [346, 184] width 21 height 21
click at [509, 186] on div "Sat" at bounding box center [509, 184] width 21 height 21
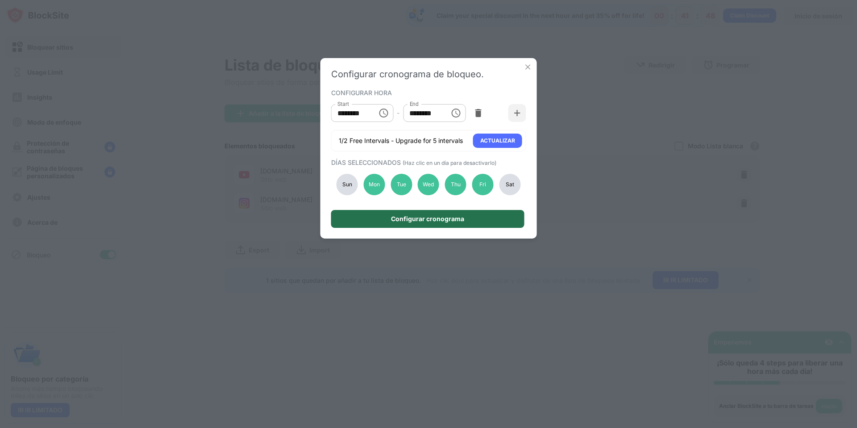
click at [400, 218] on div "Configurar cronograma" at bounding box center [427, 218] width 73 height 7
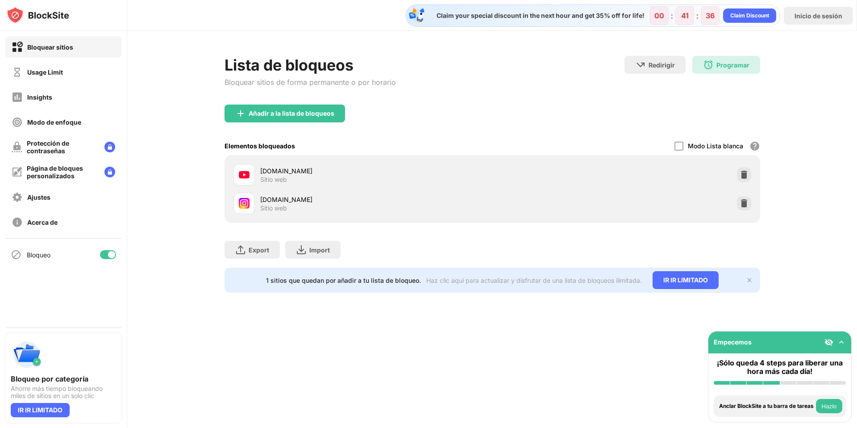
click at [362, 364] on div "Claim your special discount in the next hour and get 35% off for life! 00 : 41 …" at bounding box center [492, 214] width 730 height 428
click at [718, 60] on div "Programar 07:00 to 16:30 Mon,Tue,Wed,Thu,Fri" at bounding box center [726, 65] width 68 height 18
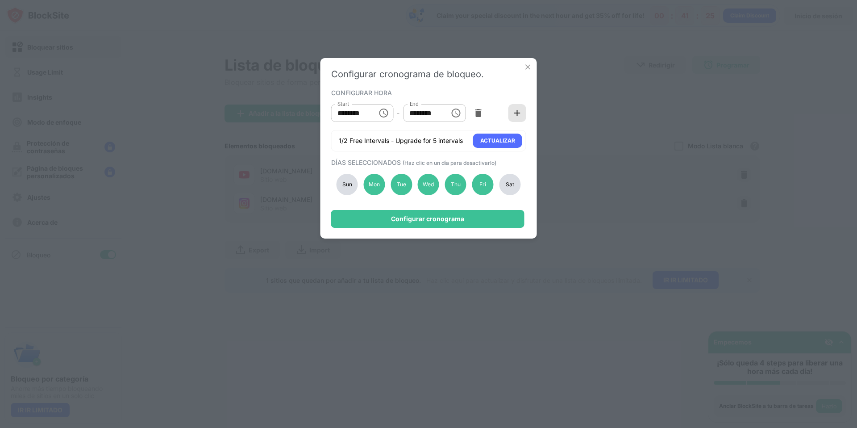
click at [519, 117] on div at bounding box center [517, 113] width 18 height 18
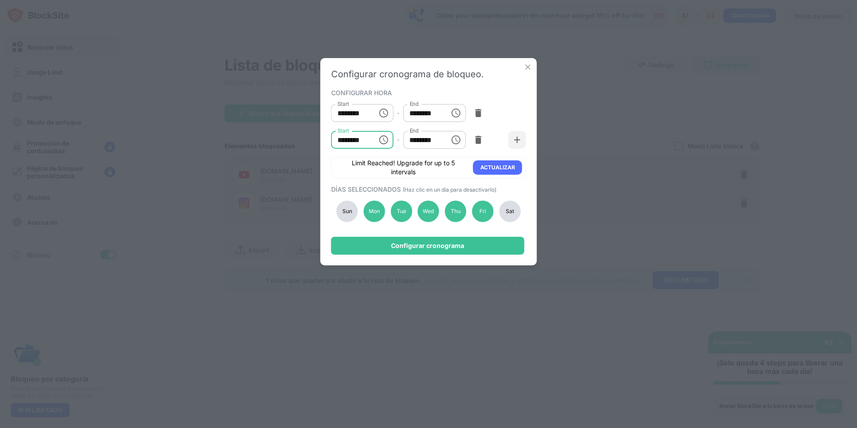
click at [354, 139] on input "********" at bounding box center [351, 140] width 40 height 18
click at [342, 143] on input "********" at bounding box center [351, 140] width 40 height 18
type input "********"
click at [414, 137] on input "********" at bounding box center [423, 140] width 40 height 18
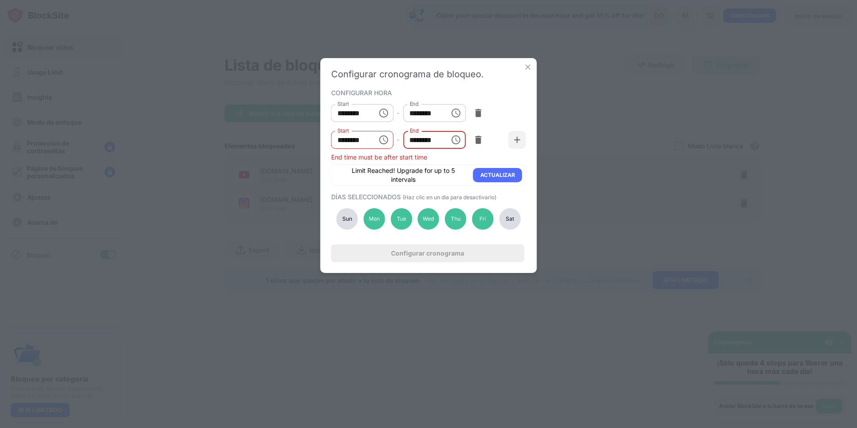
click at [426, 156] on div "End time must be after start time" at bounding box center [428, 157] width 195 height 8
click at [440, 141] on input "********" at bounding box center [423, 140] width 40 height 18
click at [418, 142] on input "********" at bounding box center [423, 140] width 40 height 18
click at [416, 141] on input "********" at bounding box center [423, 140] width 40 height 18
click at [523, 111] on div "Start ******** Start - End ******** End" at bounding box center [428, 113] width 195 height 27
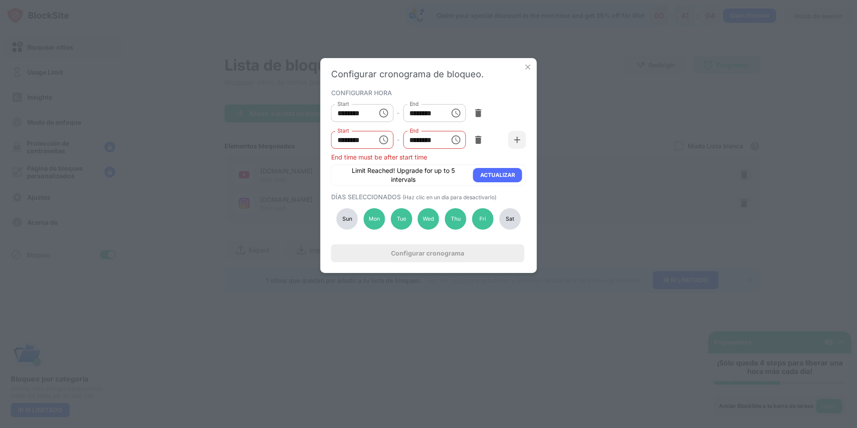
click at [427, 137] on input "********" at bounding box center [423, 140] width 40 height 18
click at [424, 140] on input "********" at bounding box center [423, 140] width 40 height 18
click at [413, 140] on input "********" at bounding box center [423, 140] width 40 height 18
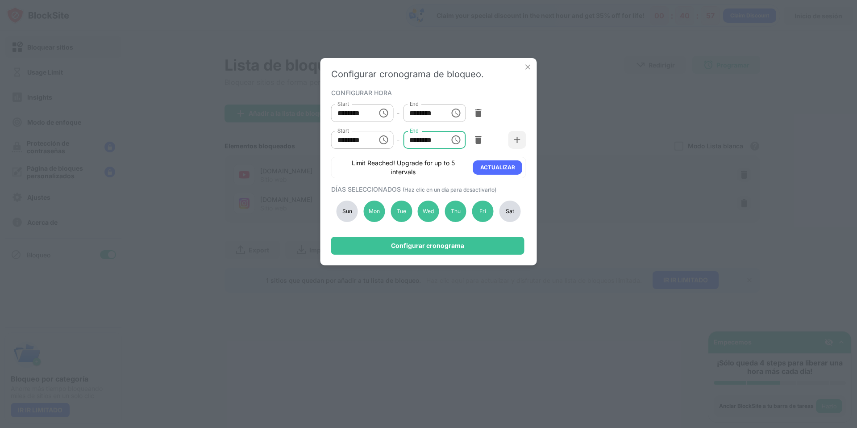
type input "********"
click at [503, 94] on div "CONFIGURAR HORA" at bounding box center [427, 92] width 193 height 7
click at [364, 143] on input "********" at bounding box center [351, 140] width 40 height 18
type input "********"
click at [423, 138] on input "********" at bounding box center [423, 140] width 40 height 18
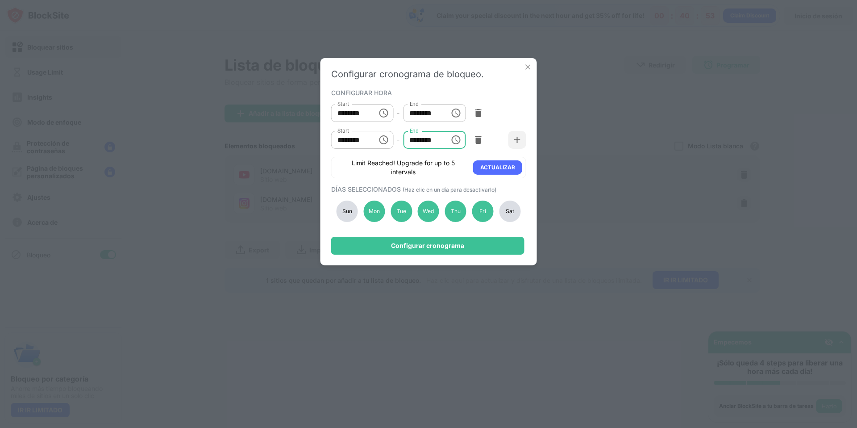
click at [412, 145] on input "********" at bounding box center [423, 140] width 40 height 18
click at [412, 141] on input "********" at bounding box center [423, 140] width 40 height 18
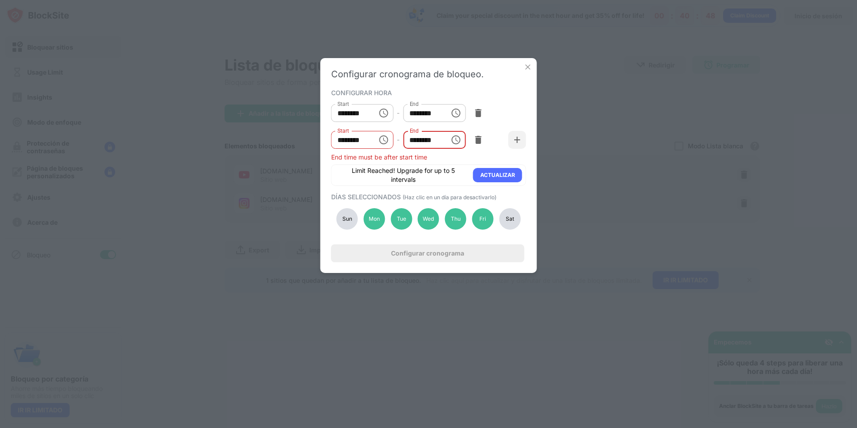
click at [409, 142] on input "********" at bounding box center [423, 140] width 40 height 18
drag, startPoint x: 550, startPoint y: 130, endPoint x: 536, endPoint y: 119, distance: 17.9
click at [549, 129] on div "Configurar cronograma de bloqueo. CONFIGURAR HORA Start ******** Start - End **…" at bounding box center [428, 214] width 857 height 428
click at [527, 113] on div "Configurar cronograma de bloqueo. CONFIGURAR HORA Start ******** Start - End **…" at bounding box center [428, 165] width 216 height 215
click at [416, 139] on input "********" at bounding box center [423, 140] width 40 height 18
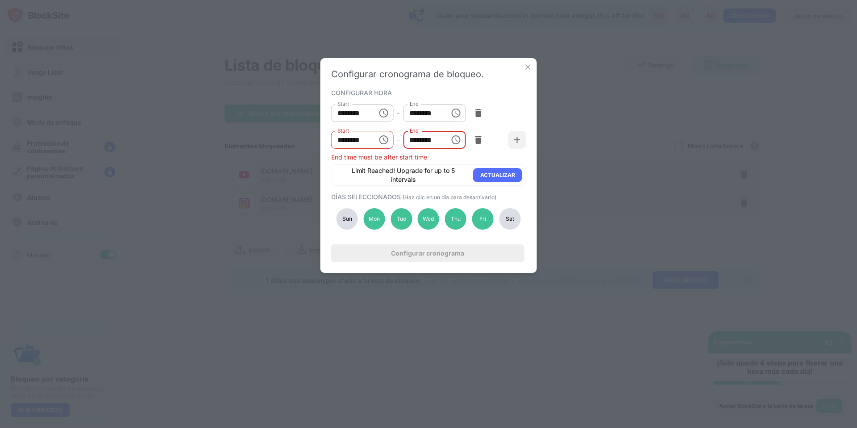
click at [436, 141] on input "********" at bounding box center [423, 140] width 40 height 18
click at [412, 141] on input "********" at bounding box center [423, 140] width 40 height 18
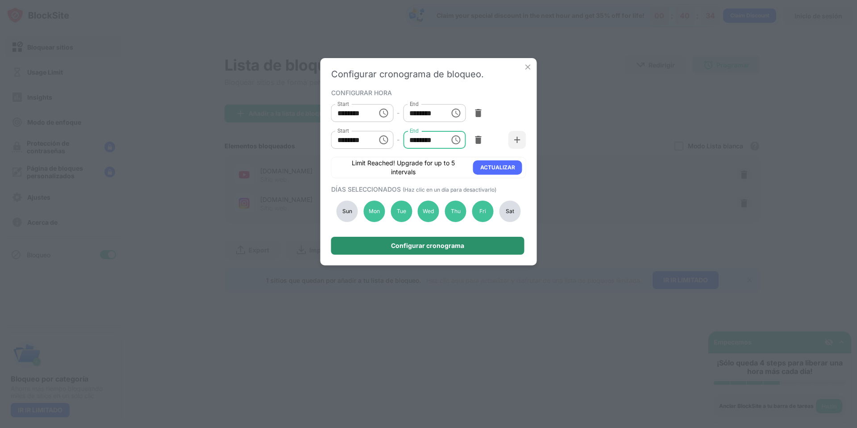
type input "********"
click at [438, 244] on div "Configurar cronograma" at bounding box center [427, 245] width 73 height 7
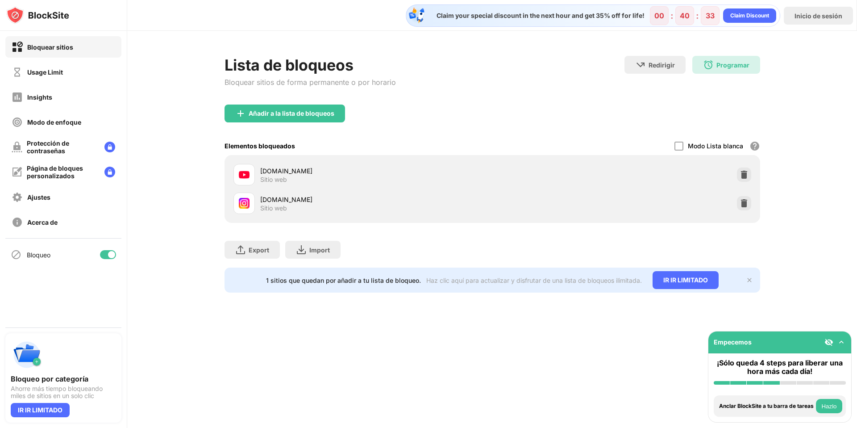
click at [806, 70] on div "Lista de bloqueos Bloquear sitios de forma permanente o por horario Redirigir H…" at bounding box center [492, 174] width 730 height 287
click at [46, 121] on div "Modo de enfoque" at bounding box center [54, 122] width 54 height 8
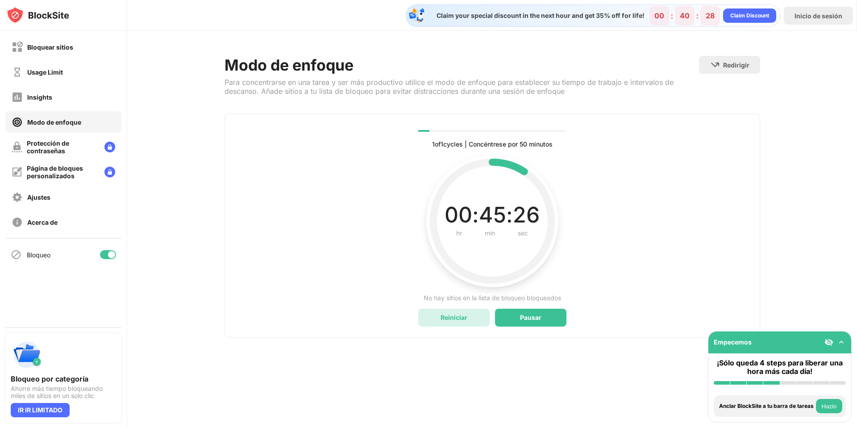
click at [469, 320] on div "Reiniciar" at bounding box center [453, 317] width 71 height 18
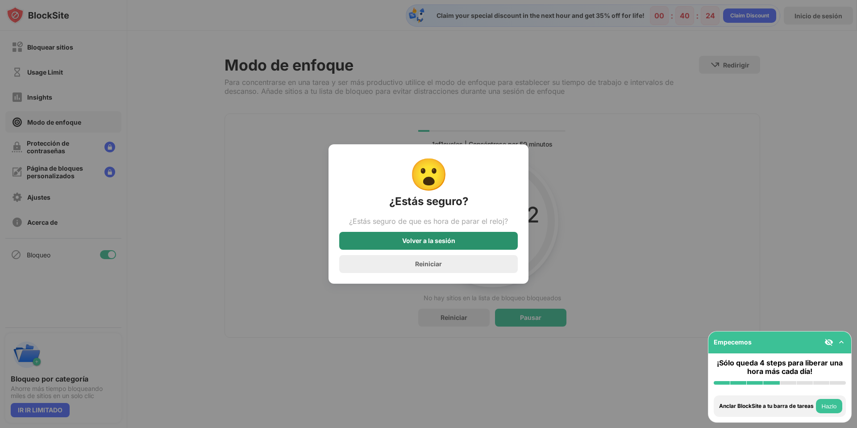
click at [488, 241] on div "Volver a la sesión" at bounding box center [428, 241] width 179 height 18
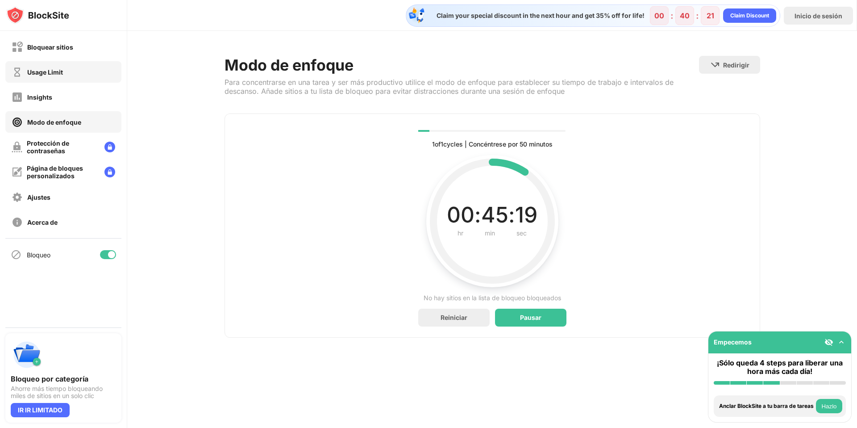
click at [65, 62] on div "Usage Limit" at bounding box center [63, 71] width 116 height 21
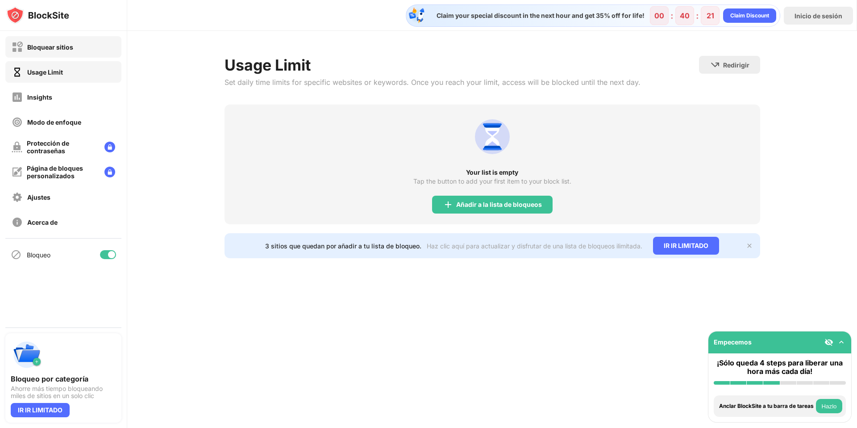
click at [67, 51] on div "Bloquear sitios" at bounding box center [43, 47] width 62 height 11
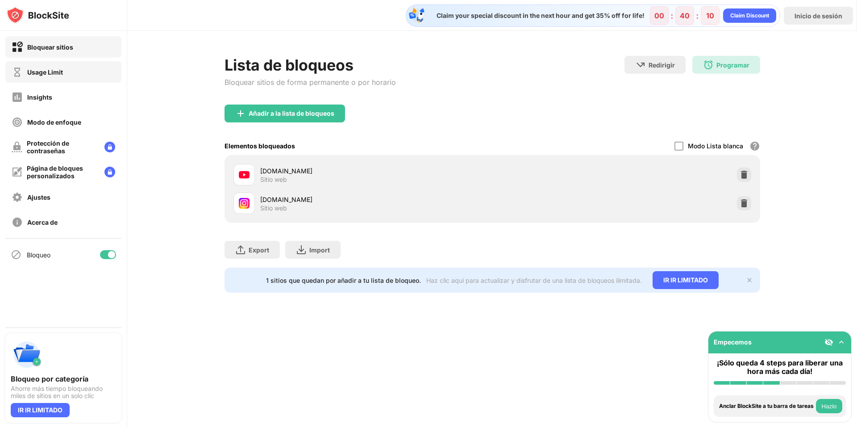
click at [48, 74] on div "Usage Limit" at bounding box center [45, 72] width 36 height 8
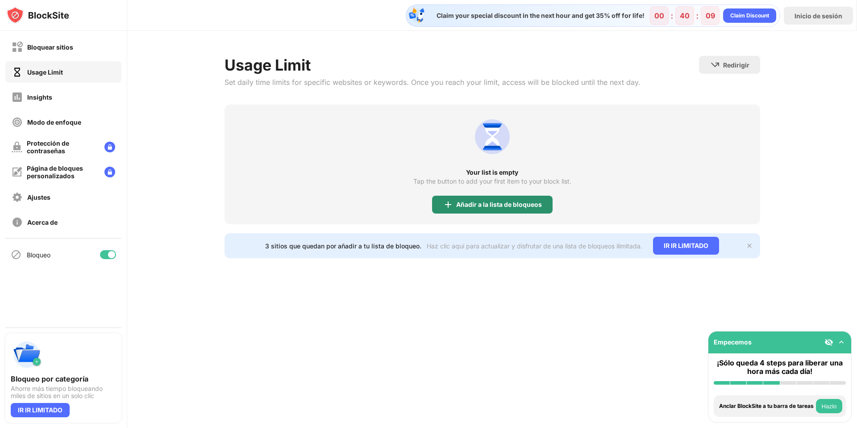
click at [518, 209] on div "Añadir a la lista de bloqueos" at bounding box center [492, 204] width 120 height 18
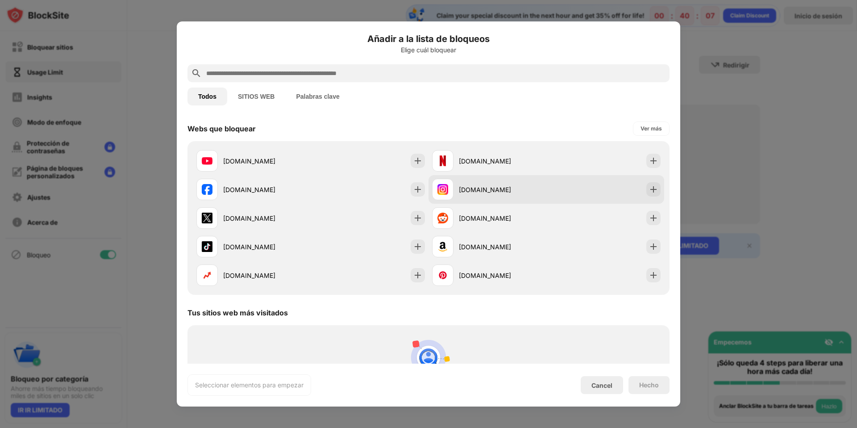
click at [532, 199] on div "[DOMAIN_NAME]" at bounding box center [489, 189] width 114 height 21
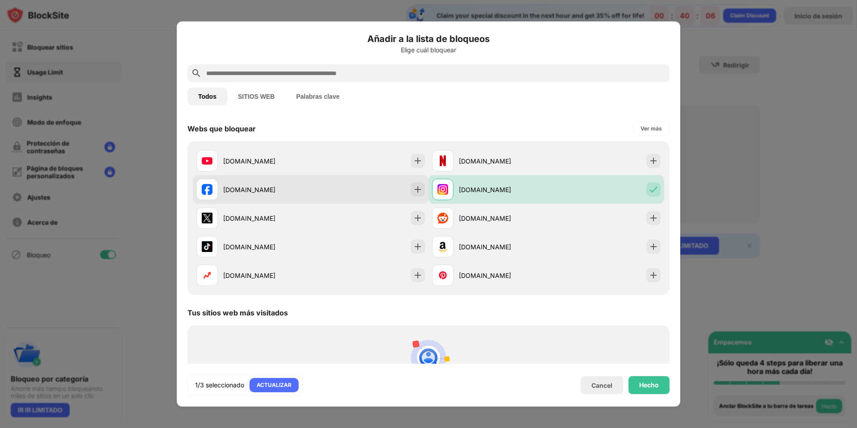
click at [260, 192] on div "[DOMAIN_NAME]" at bounding box center [266, 189] width 87 height 9
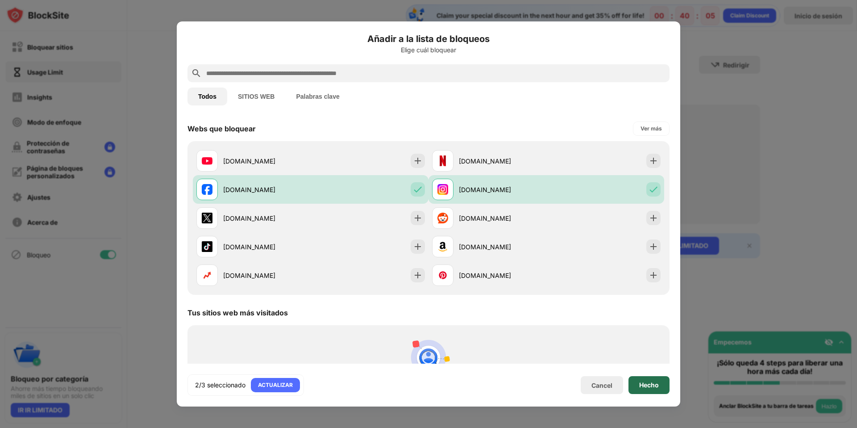
click at [653, 385] on div "Hecho" at bounding box center [649, 384] width 20 height 7
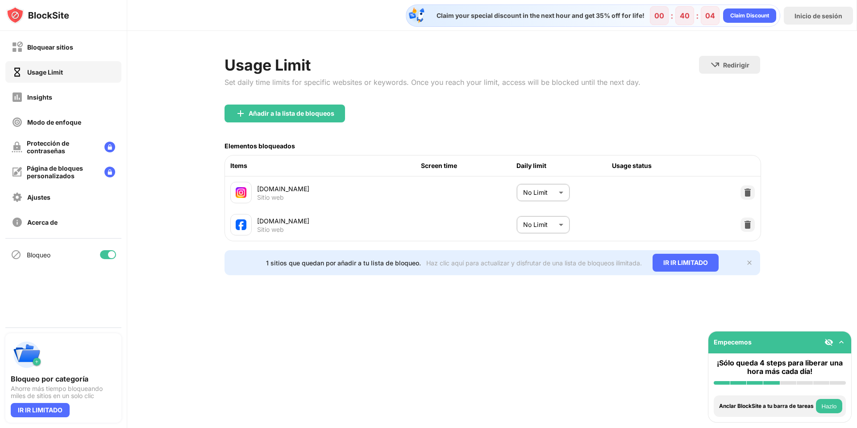
click at [555, 198] on body "Bloquear sitios Usage Limit Insights Modo de enfoque Protección de contraseñas …" at bounding box center [428, 214] width 857 height 428
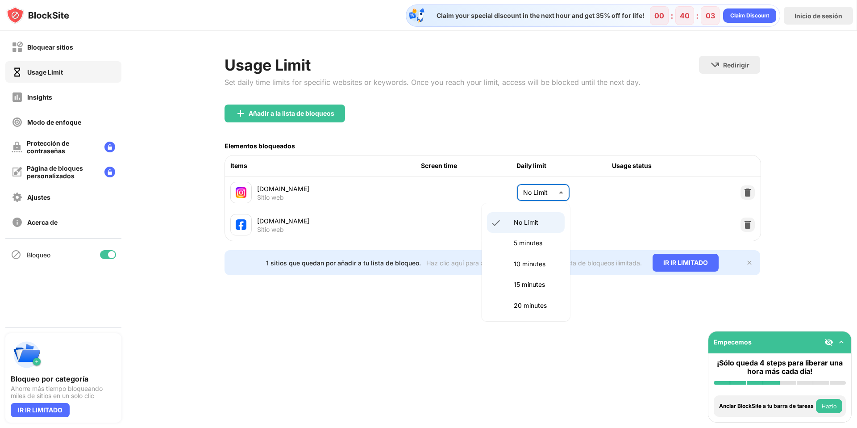
click at [532, 267] on p "10 minutes" at bounding box center [537, 264] width 46 height 10
type input "**"
click at [536, 224] on body "Bloquear sitios Usage Limit Insights Modo de enfoque Protección de contraseñas …" at bounding box center [428, 214] width 857 height 428
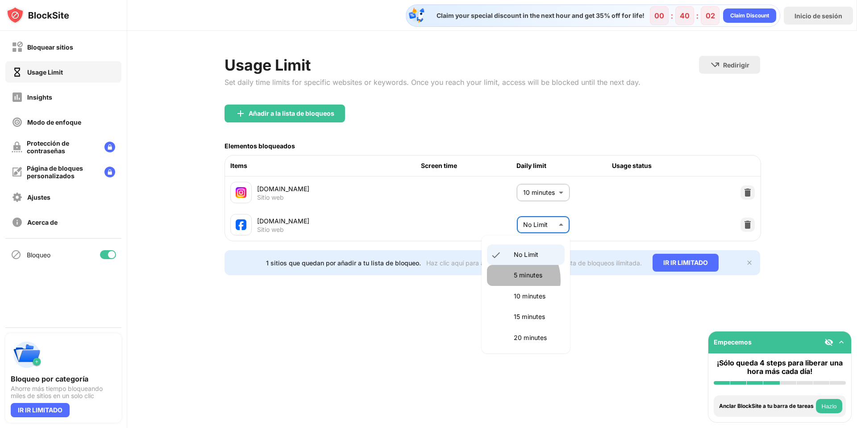
click at [511, 279] on li "5 minutes" at bounding box center [526, 275] width 78 height 21
click at [545, 222] on body "Bloquear sitios Usage Limit Insights Modo de enfoque Protección de contraseñas …" at bounding box center [428, 214] width 857 height 428
click at [523, 299] on p "10 minutes" at bounding box center [537, 296] width 46 height 10
type input "**"
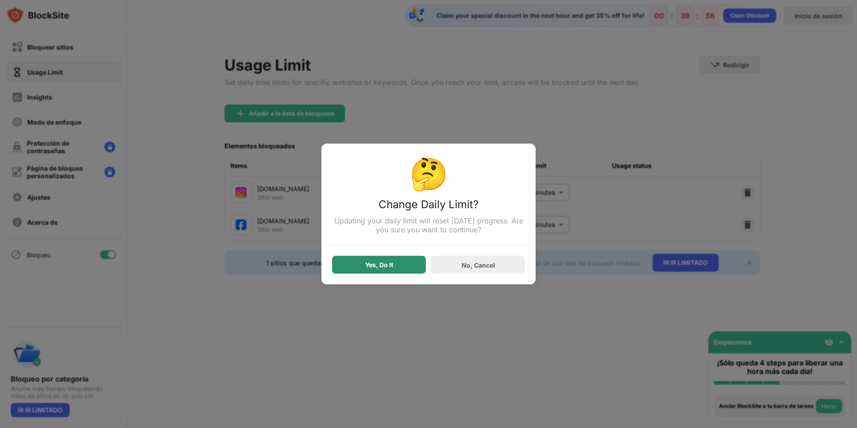
click at [395, 267] on div "Yes, Do It" at bounding box center [379, 265] width 94 height 18
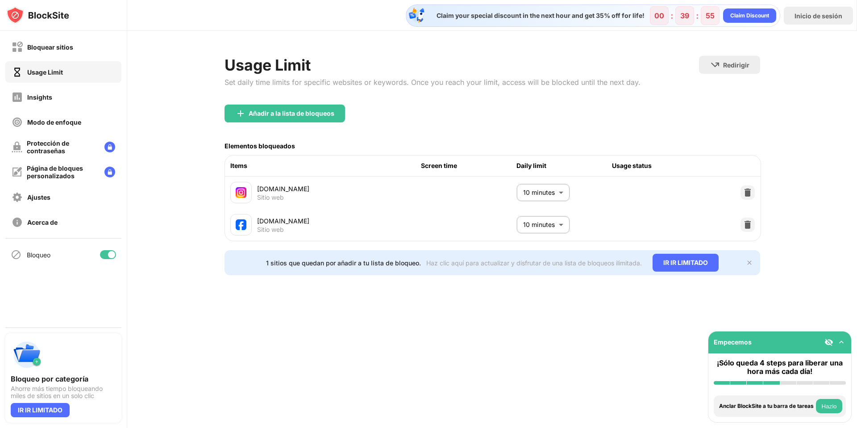
click at [461, 342] on div "Claim your special discount in the next hour and get 35% off for life! 00 : 39 …" at bounding box center [492, 214] width 730 height 428
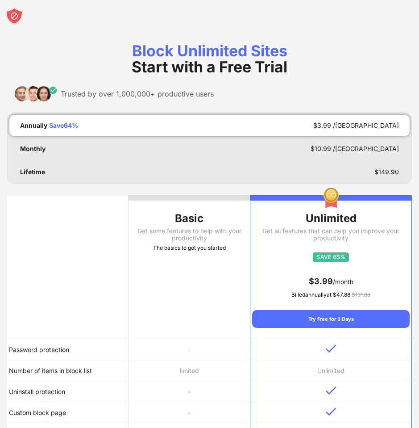
click at [17, 16] on img at bounding box center [14, 16] width 18 height 18
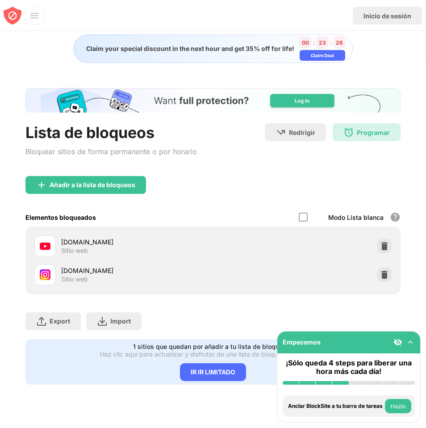
click at [237, 179] on div "Añadir a la lista de bloqueos" at bounding box center [212, 192] width 375 height 32
click at [197, 201] on div "Añadir a la lista de bloqueos" at bounding box center [212, 192] width 375 height 32
click at [88, 187] on div "Añadir a la lista de bloqueos" at bounding box center [93, 184] width 86 height 7
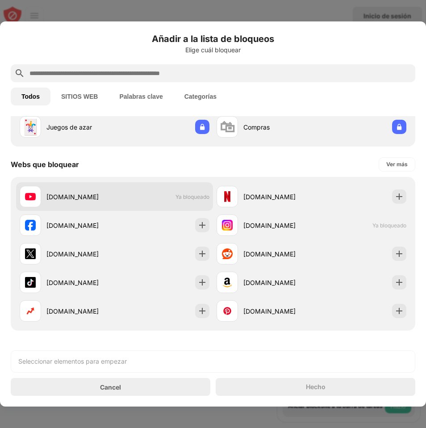
scroll to position [84, 0]
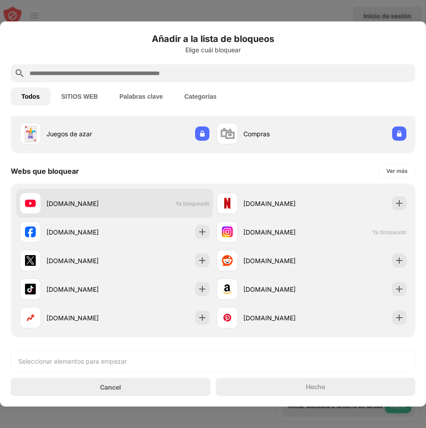
click at [195, 204] on span "Ya bloqueado" at bounding box center [192, 203] width 34 height 7
click at [176, 197] on div "[DOMAIN_NAME] Ya bloqueado" at bounding box center [114, 203] width 197 height 29
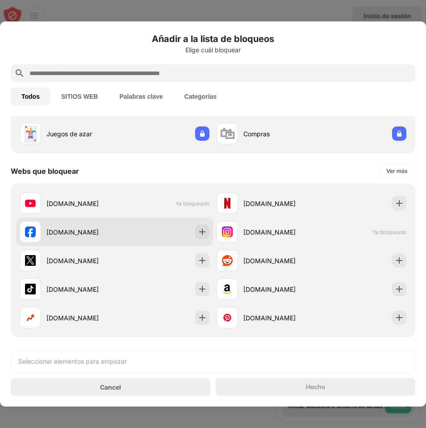
click at [172, 237] on div "[DOMAIN_NAME]" at bounding box center [114, 231] width 197 height 29
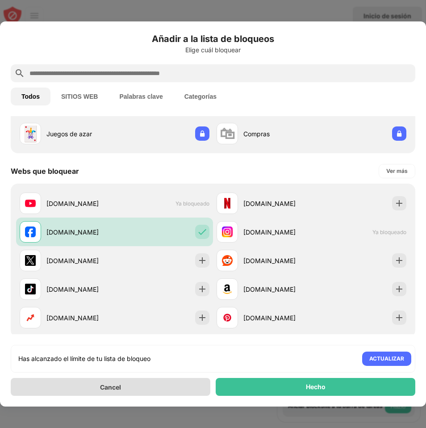
click at [153, 389] on div "Cancel" at bounding box center [110, 387] width 199 height 18
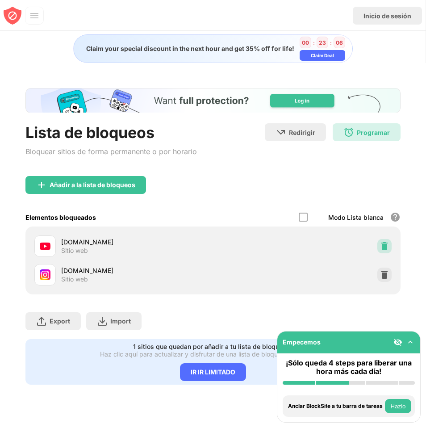
click at [385, 246] on img at bounding box center [384, 245] width 9 height 9
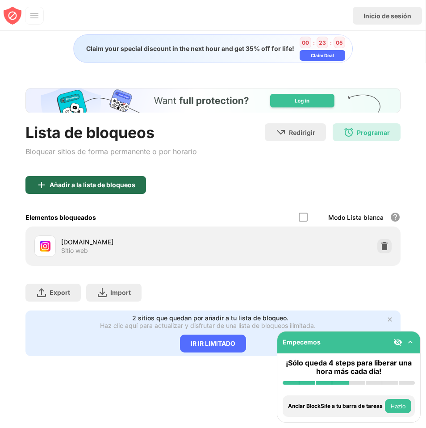
click at [108, 186] on div "Añadir a la lista de bloqueos" at bounding box center [93, 184] width 86 height 7
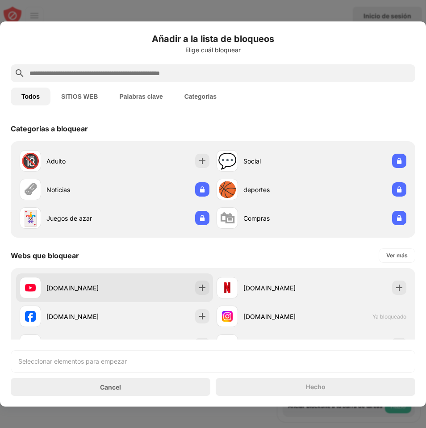
click at [76, 301] on div "[DOMAIN_NAME]" at bounding box center [114, 287] width 197 height 29
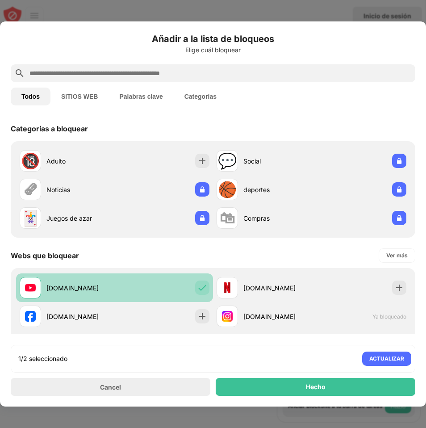
click at [195, 281] on div at bounding box center [202, 287] width 14 height 14
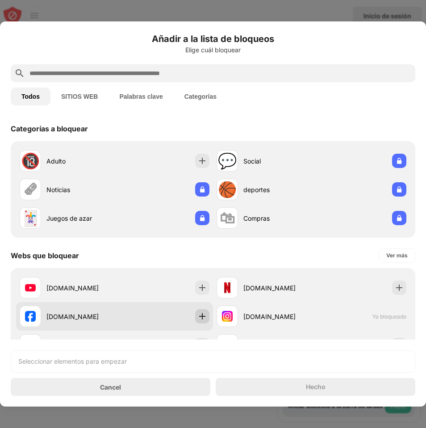
click at [198, 313] on img at bounding box center [202, 315] width 9 height 9
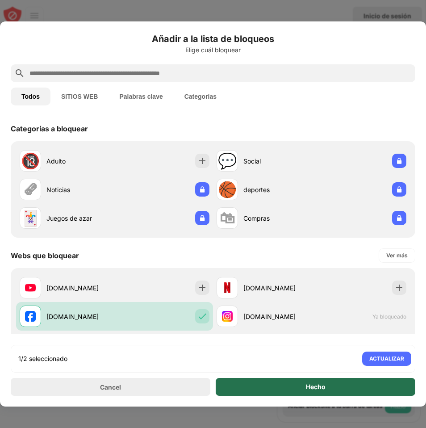
click at [302, 393] on div "Hecho" at bounding box center [315, 387] width 199 height 18
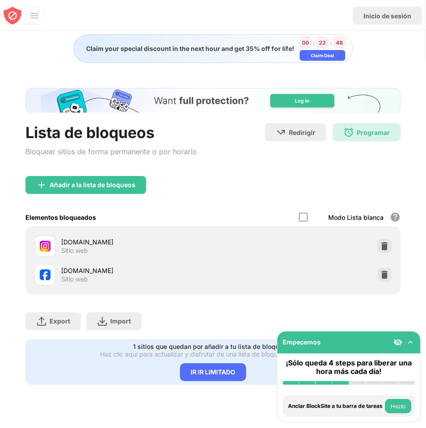
click at [20, 13] on img at bounding box center [13, 16] width 18 height 18
click at [45, 12] on div "Inicio de sesión" at bounding box center [212, 13] width 425 height 27
click at [33, 16] on img at bounding box center [33, 15] width 9 height 9
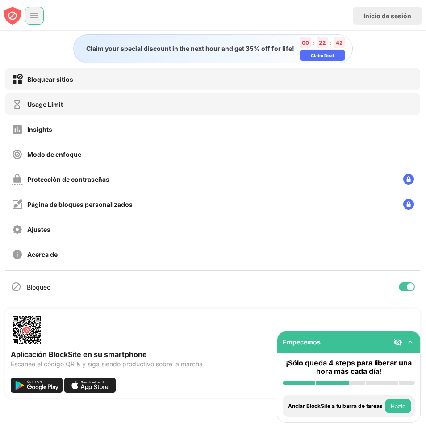
click at [68, 106] on div "Usage Limit" at bounding box center [212, 103] width 415 height 21
